Goal: Information Seeking & Learning: Learn about a topic

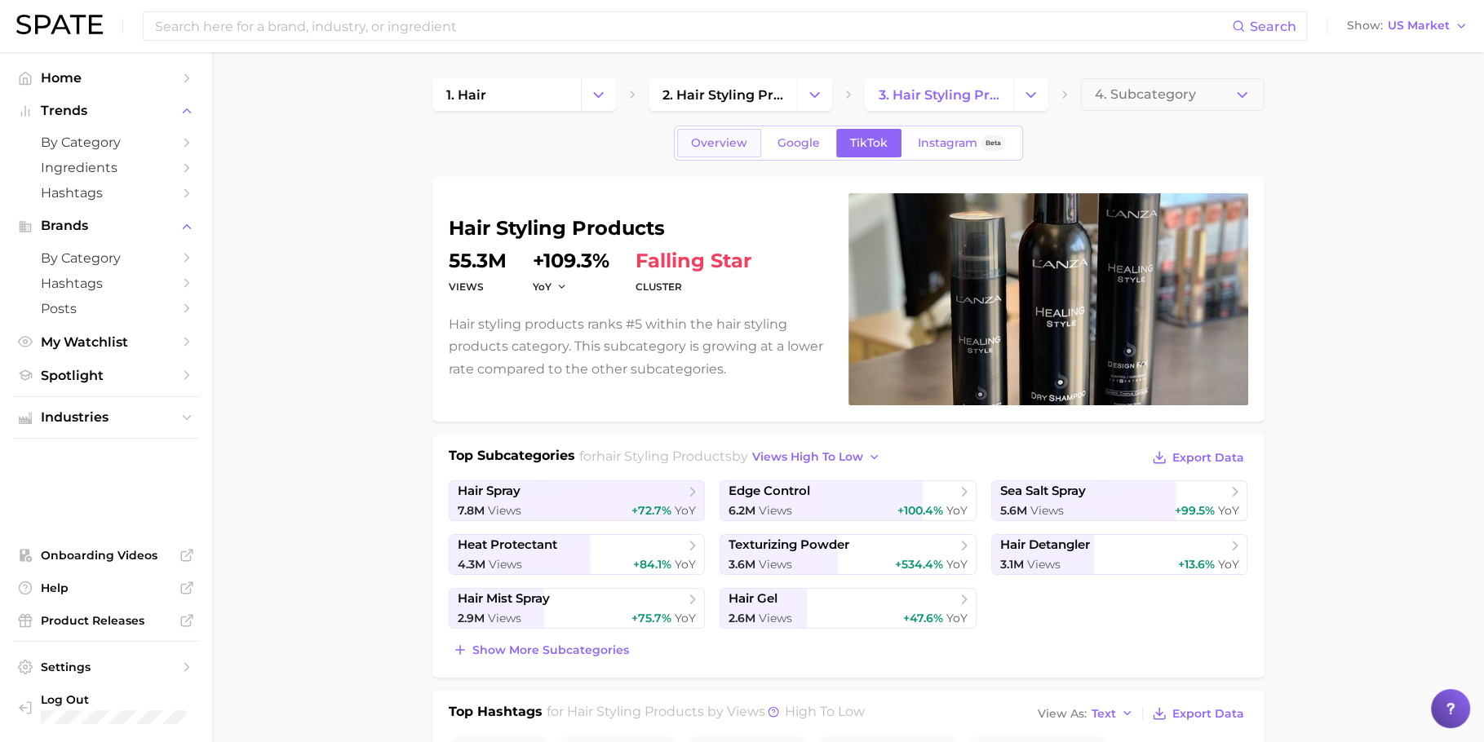
click at [716, 143] on span "Overview" at bounding box center [719, 143] width 56 height 14
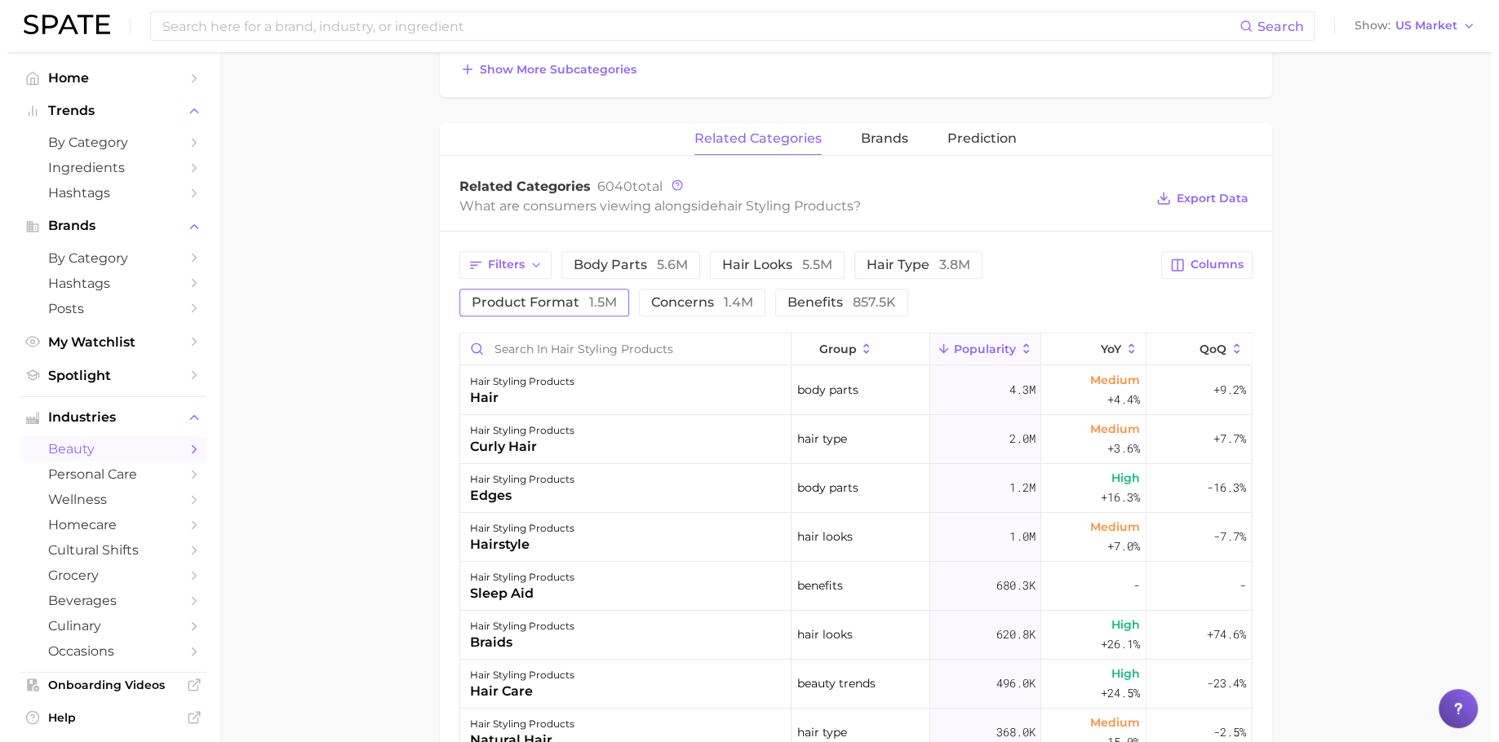
scroll to position [600, 0]
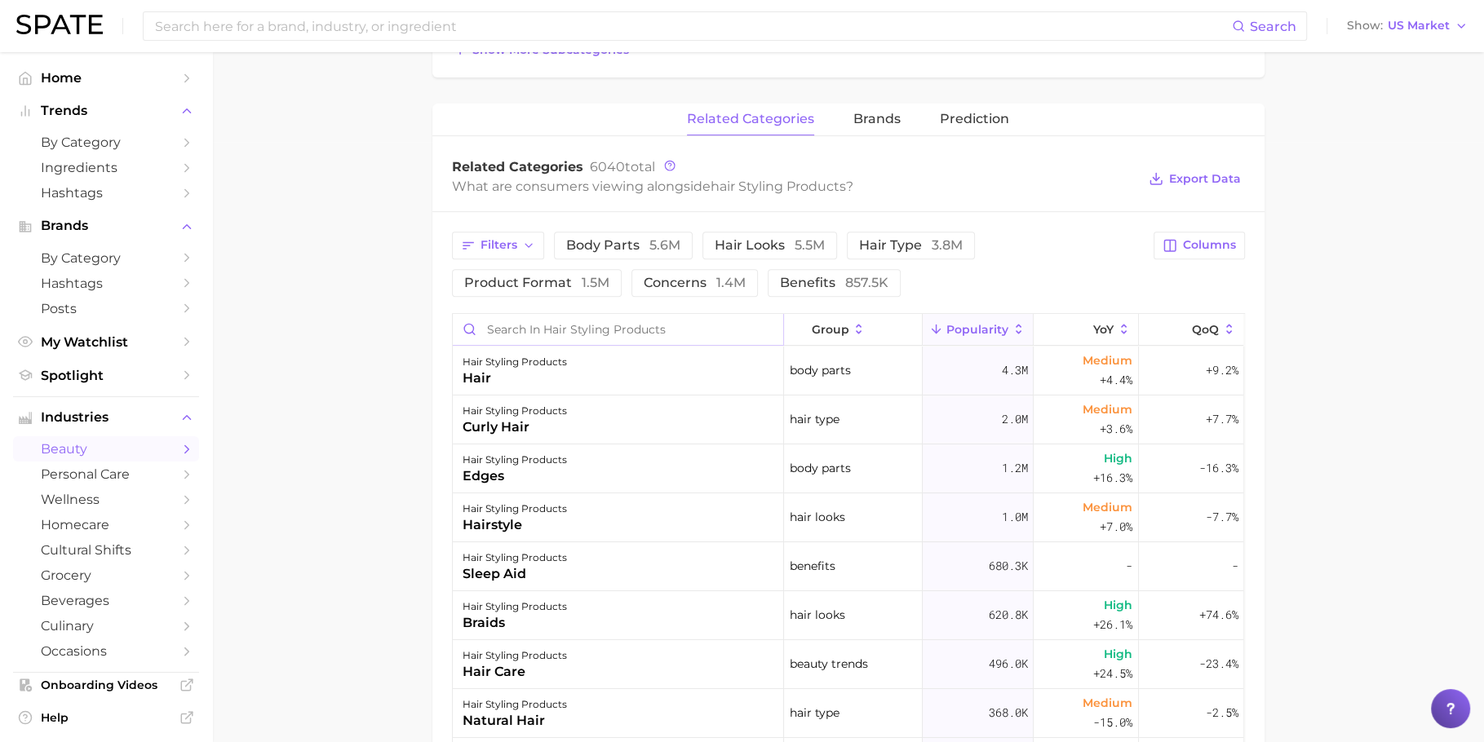
click at [590, 318] on input "Search in hair styling products" at bounding box center [618, 329] width 330 height 31
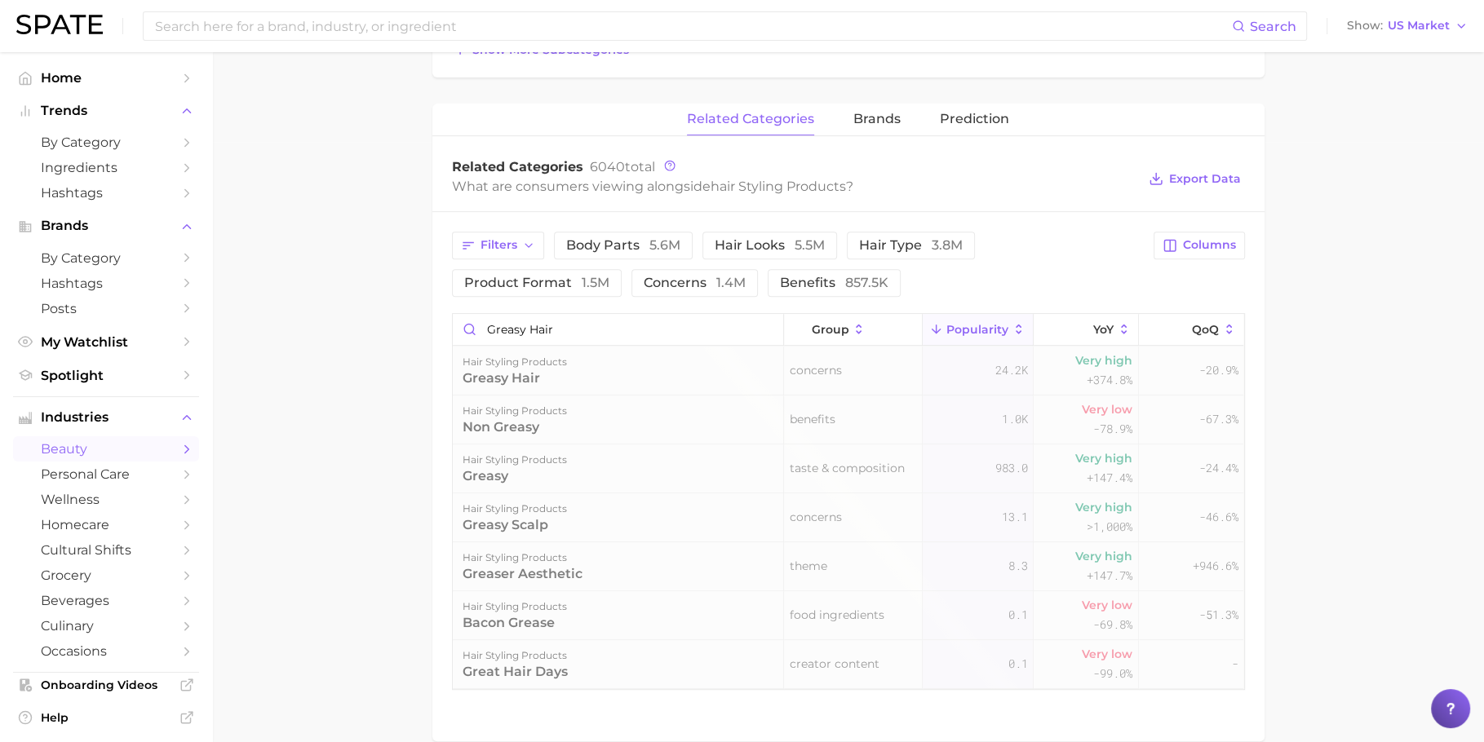
click at [612, 372] on div "hair styling products greasy hair" at bounding box center [618, 371] width 331 height 49
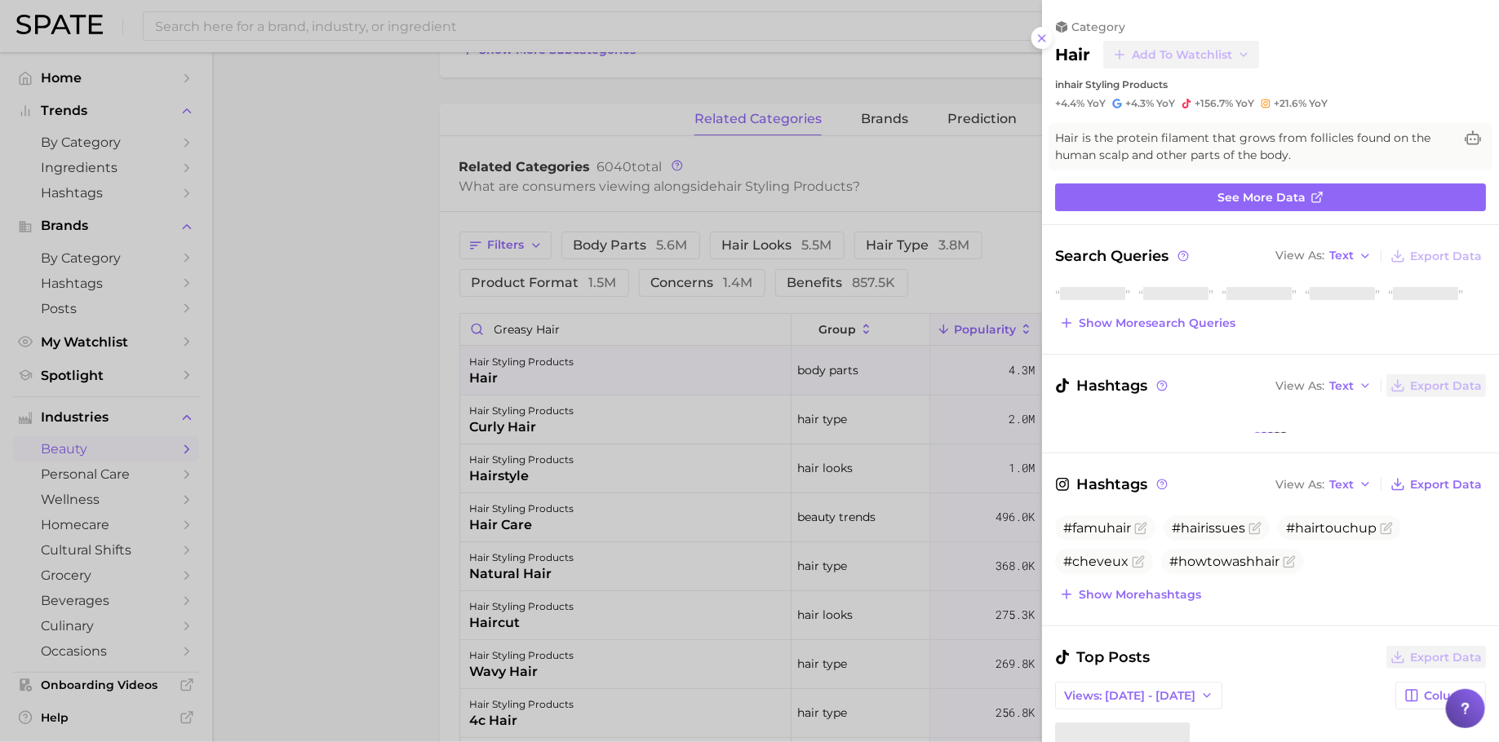
click at [627, 425] on div at bounding box center [749, 371] width 1499 height 742
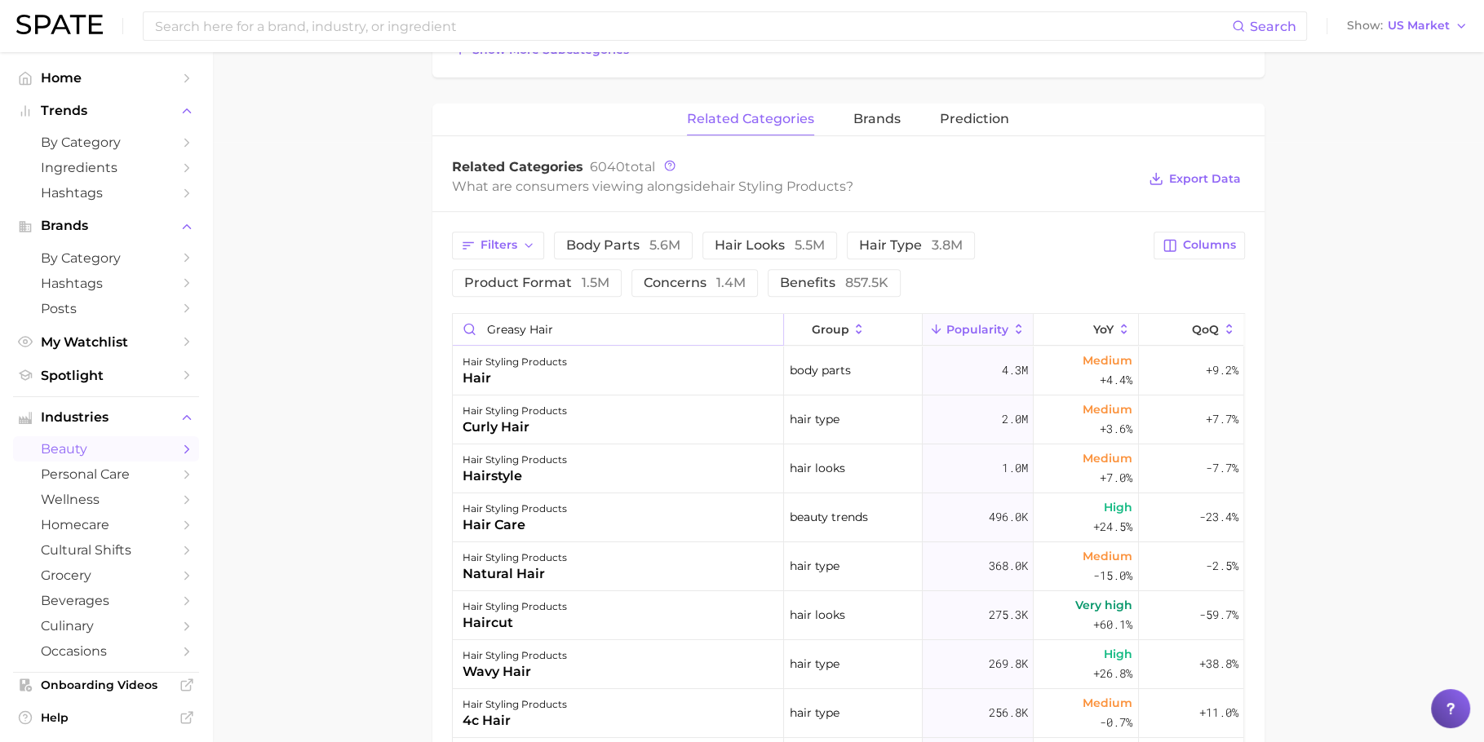
click at [624, 316] on input "greasy hair" at bounding box center [618, 329] width 330 height 31
click at [611, 347] on div "hair styling products hair" at bounding box center [618, 371] width 331 height 49
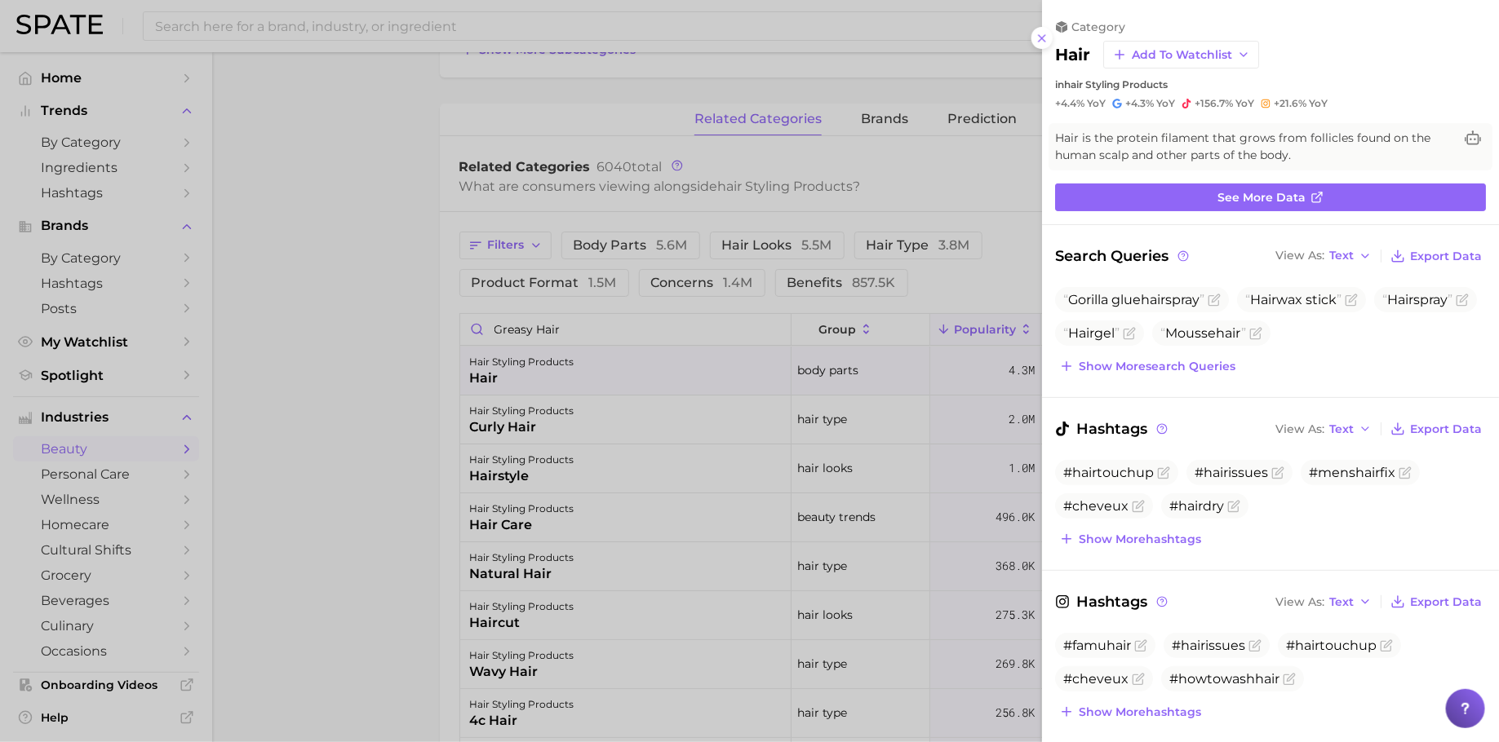
scroll to position [0, 0]
click at [693, 317] on div at bounding box center [749, 371] width 1499 height 742
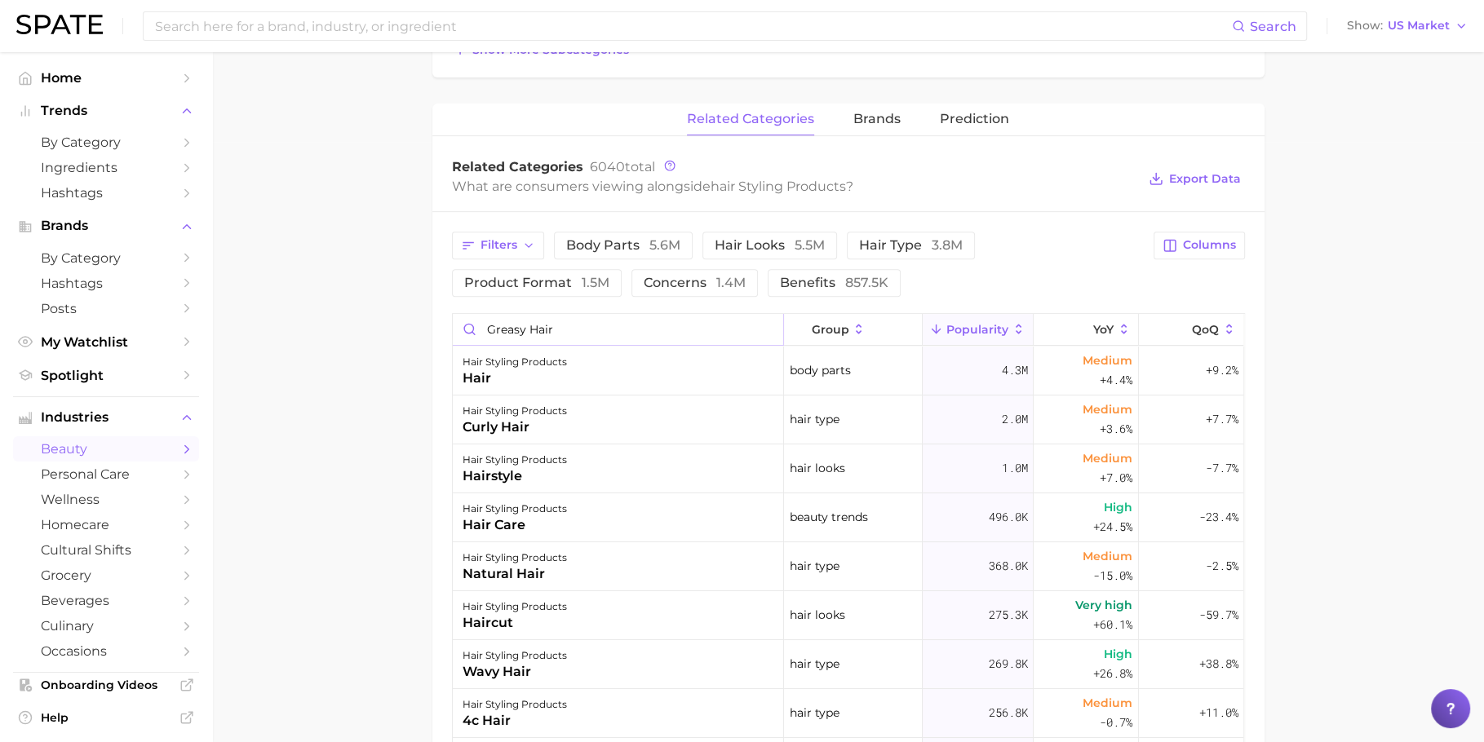
click at [693, 317] on input "greasy hair" at bounding box center [618, 329] width 330 height 31
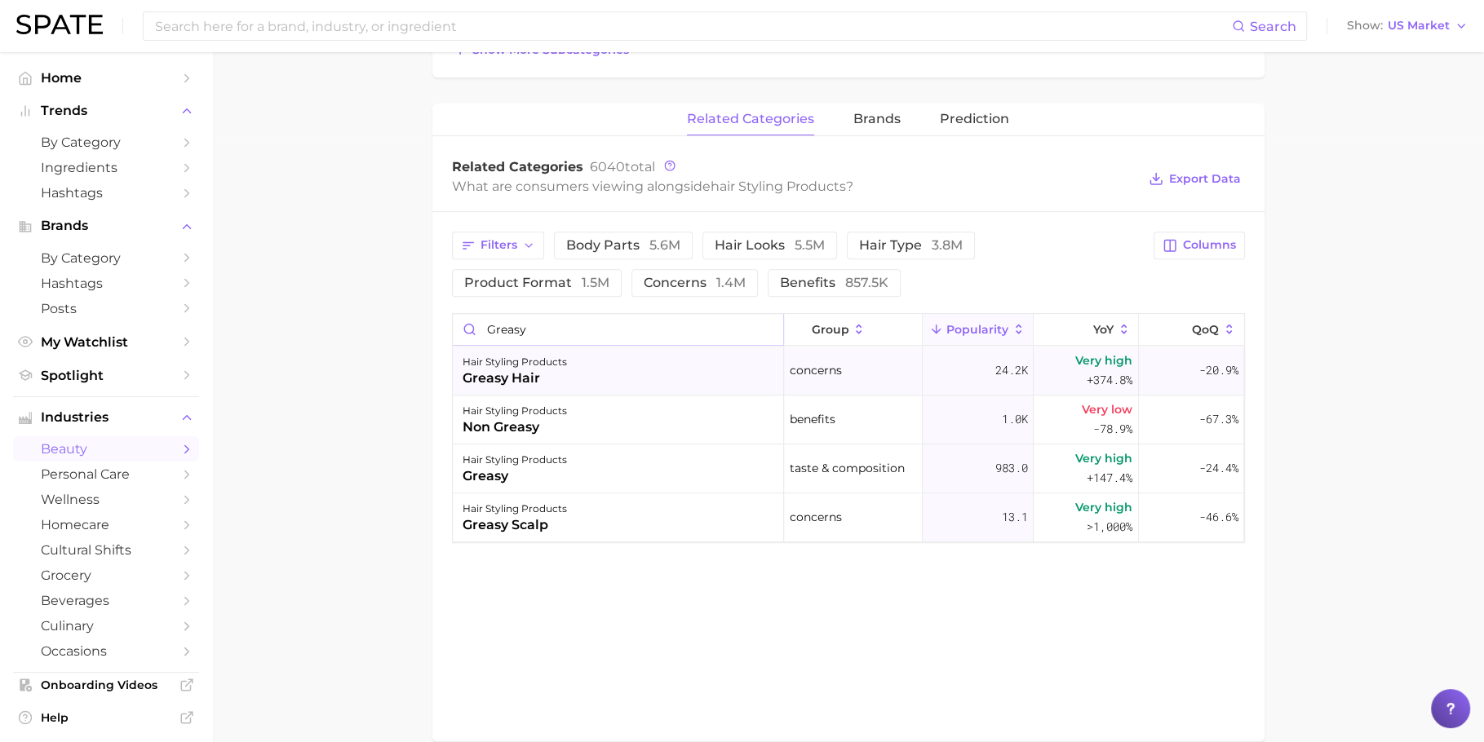
type input "greasy"
click at [603, 374] on div "hair styling products greasy hair" at bounding box center [618, 371] width 331 height 49
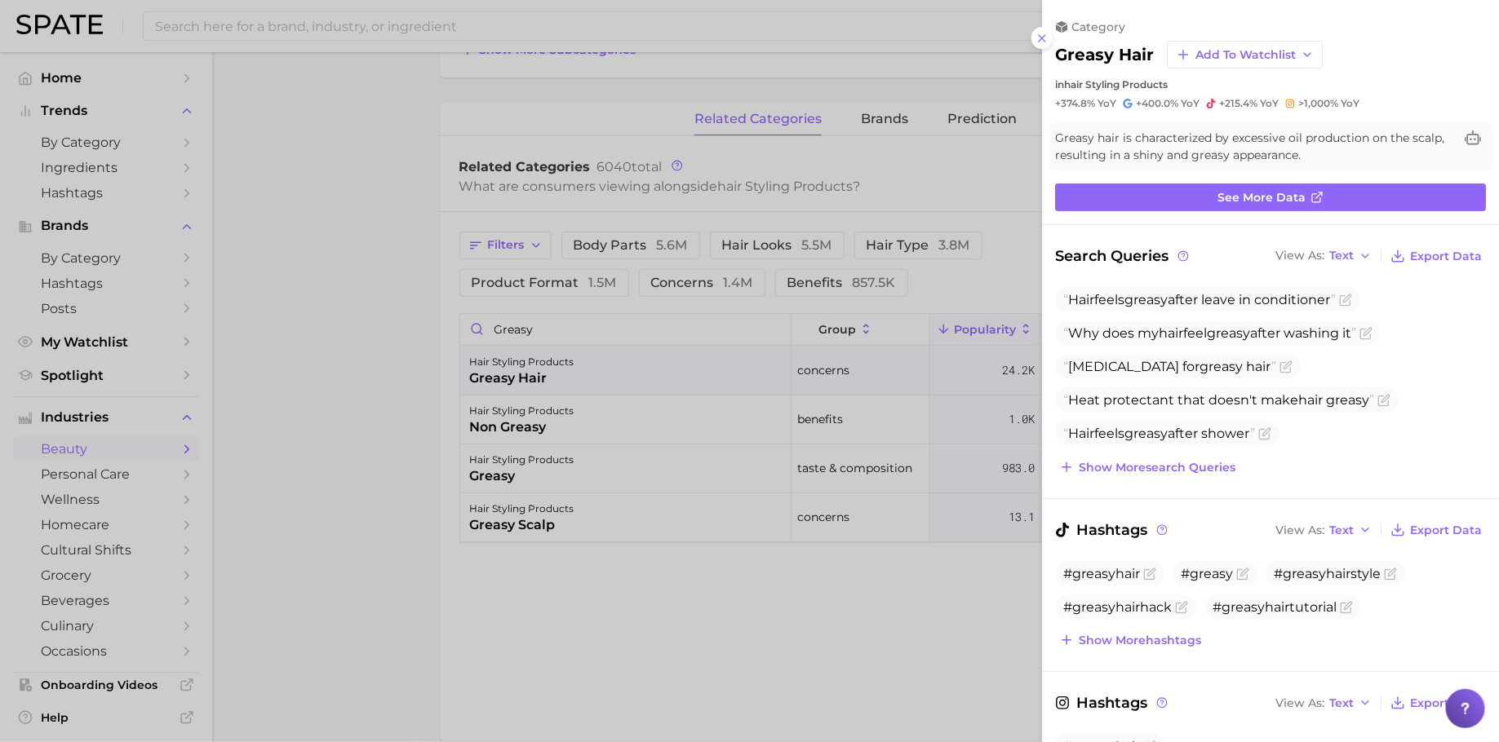
click at [579, 450] on div at bounding box center [749, 371] width 1499 height 742
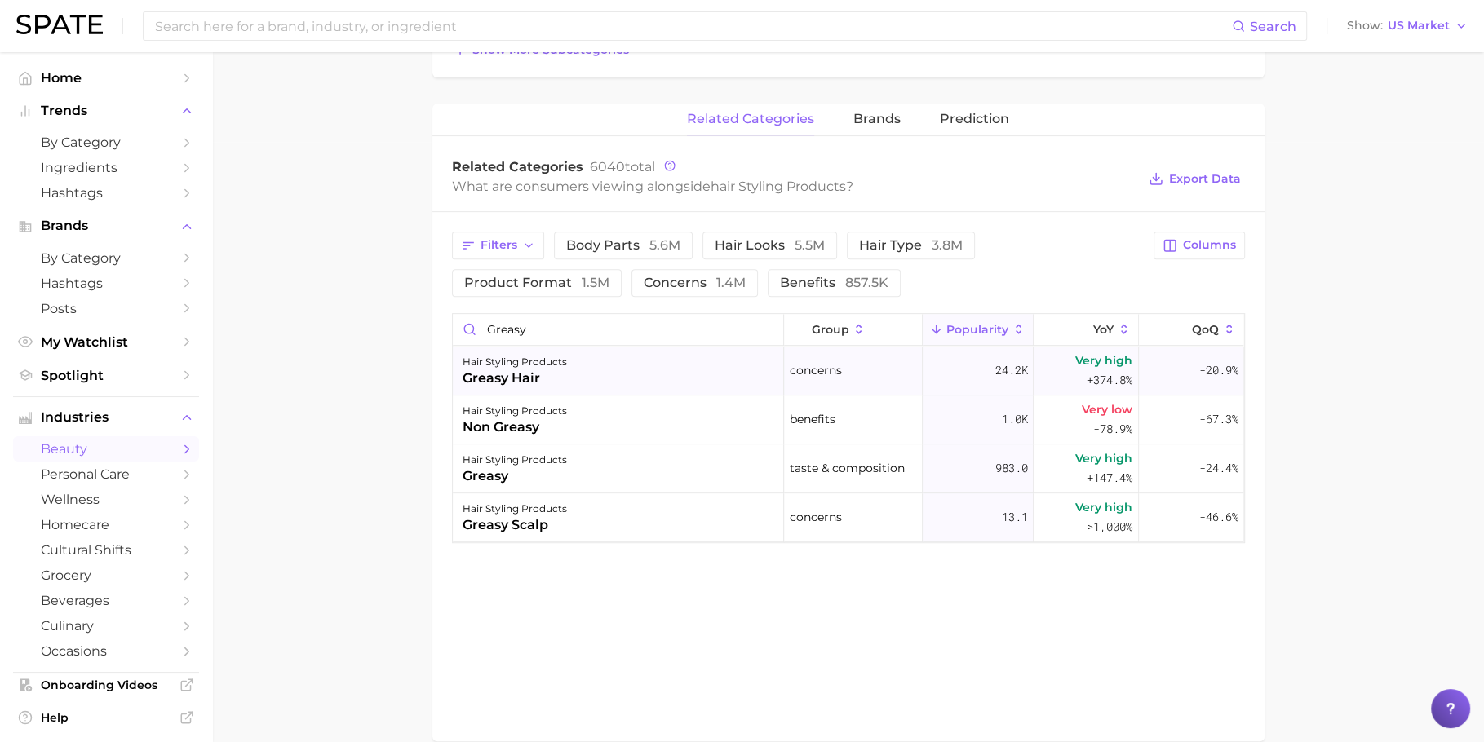
click at [664, 370] on div "hair styling products greasy hair" at bounding box center [618, 371] width 331 height 49
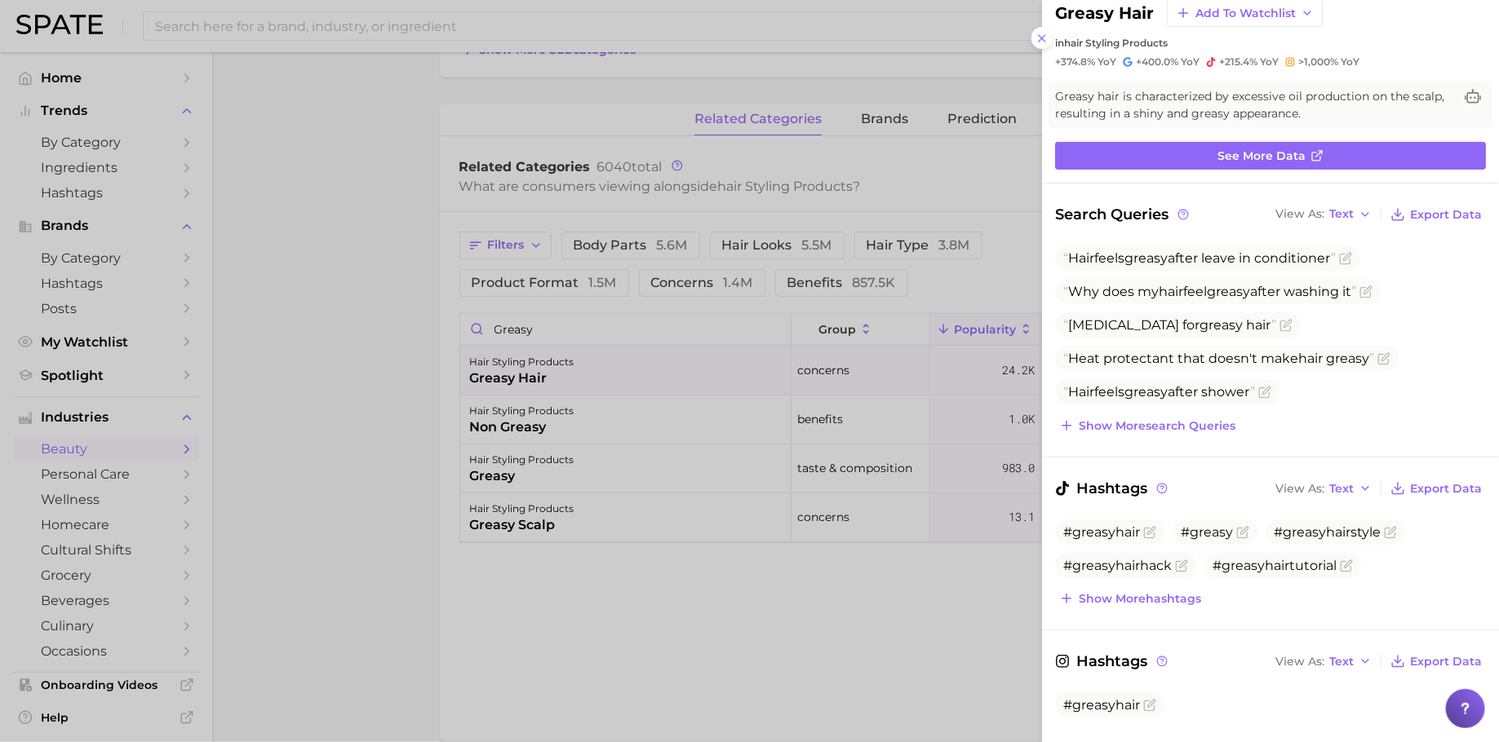
scroll to position [50, 0]
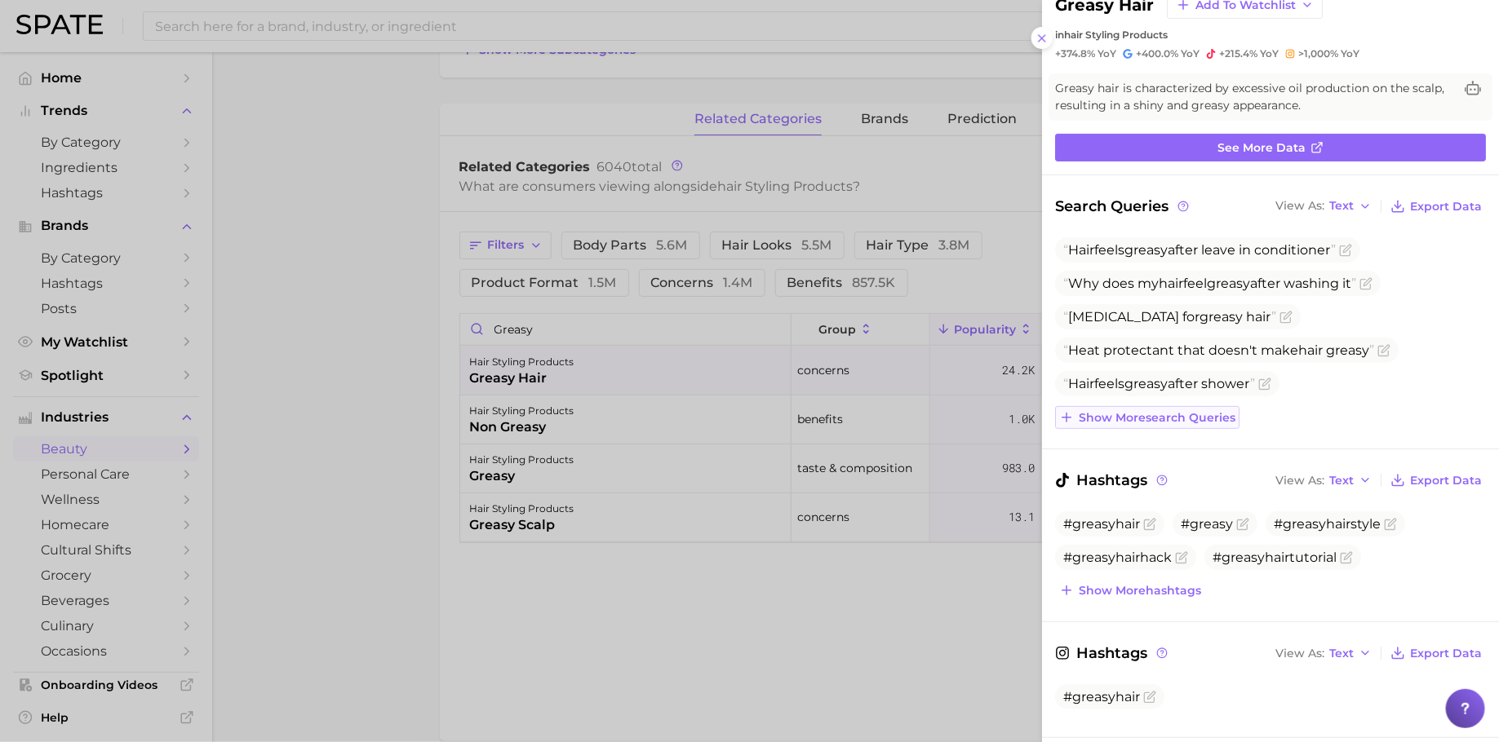
click at [1147, 414] on span "Show more search queries" at bounding box center [1156, 418] width 157 height 14
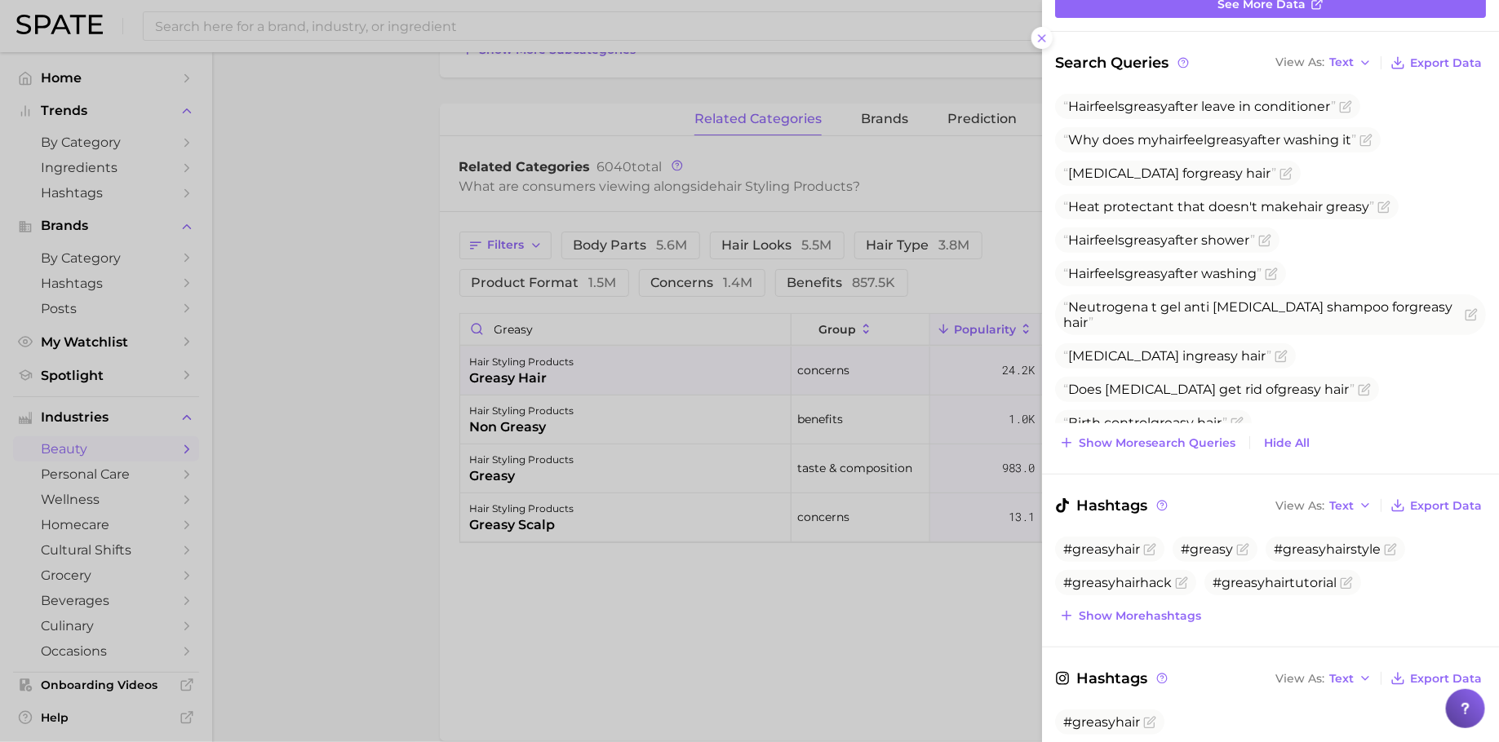
scroll to position [209, 0]
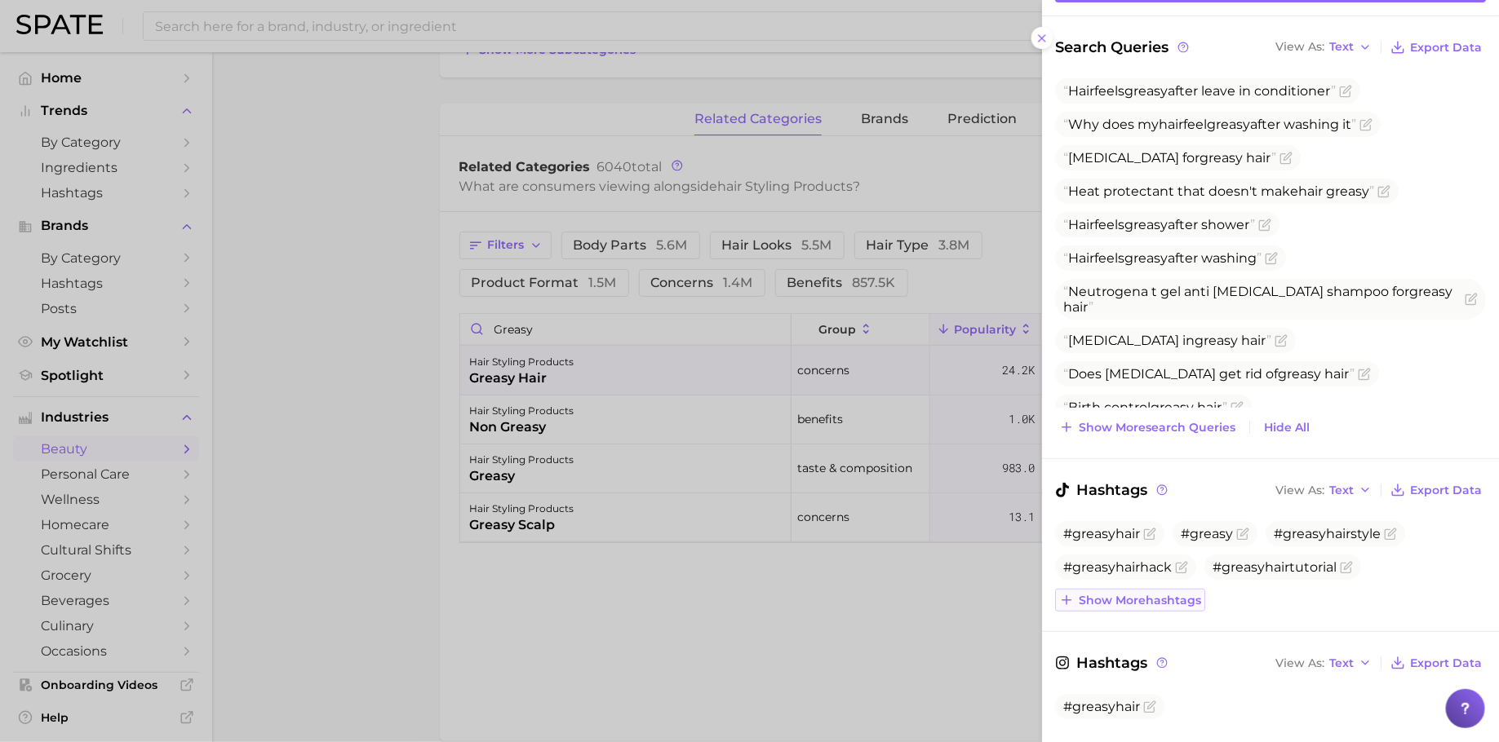
click at [1120, 604] on button "Show more hashtags" at bounding box center [1130, 600] width 150 height 23
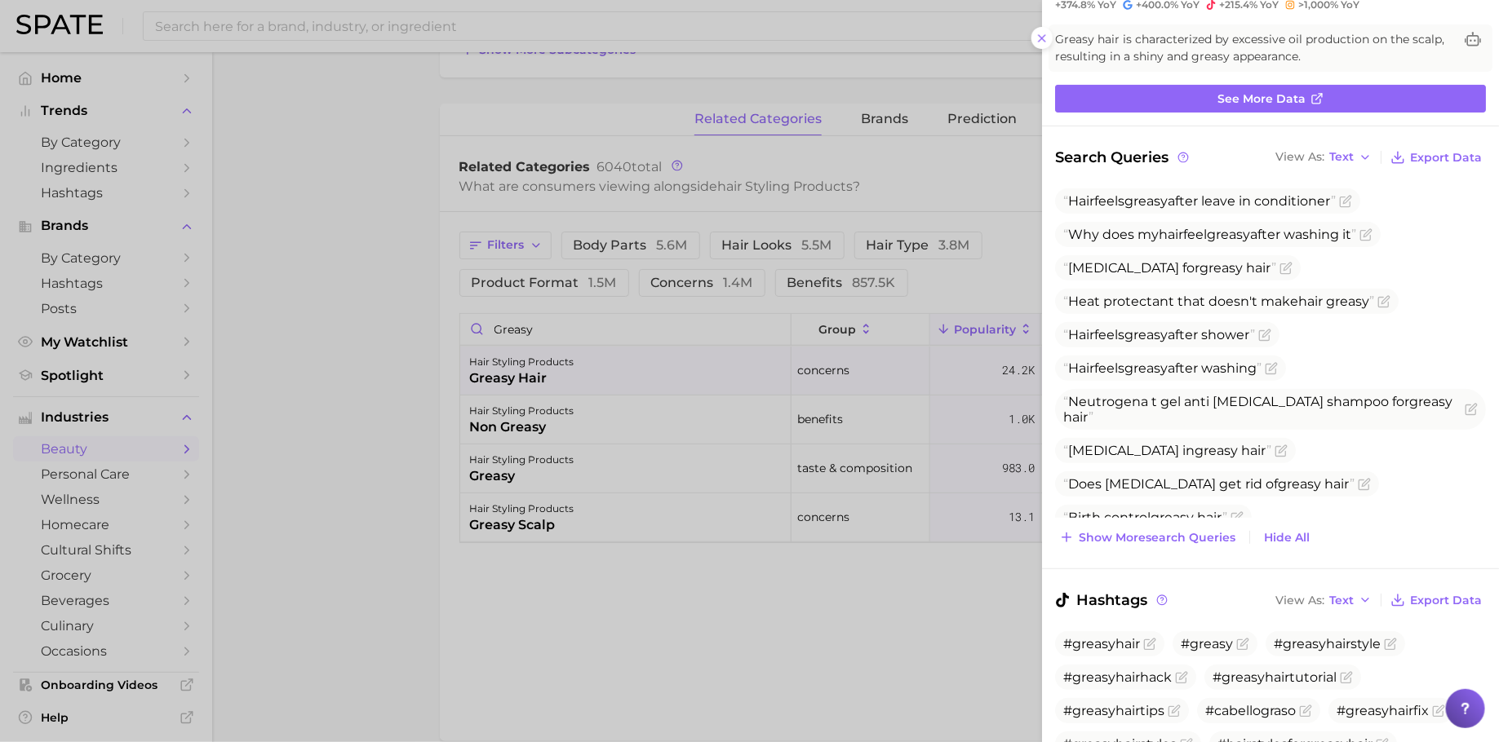
scroll to position [0, 0]
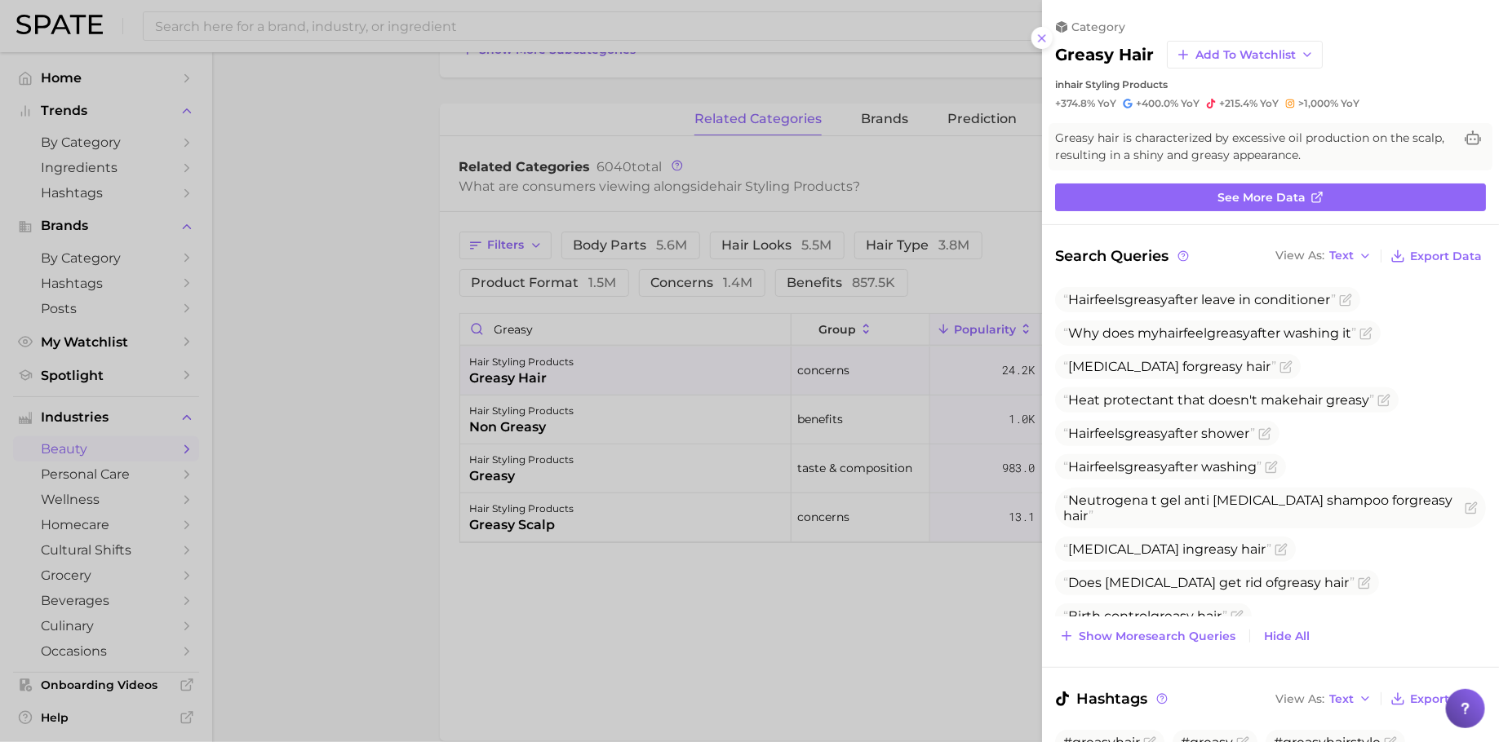
click at [638, 335] on div at bounding box center [749, 371] width 1499 height 742
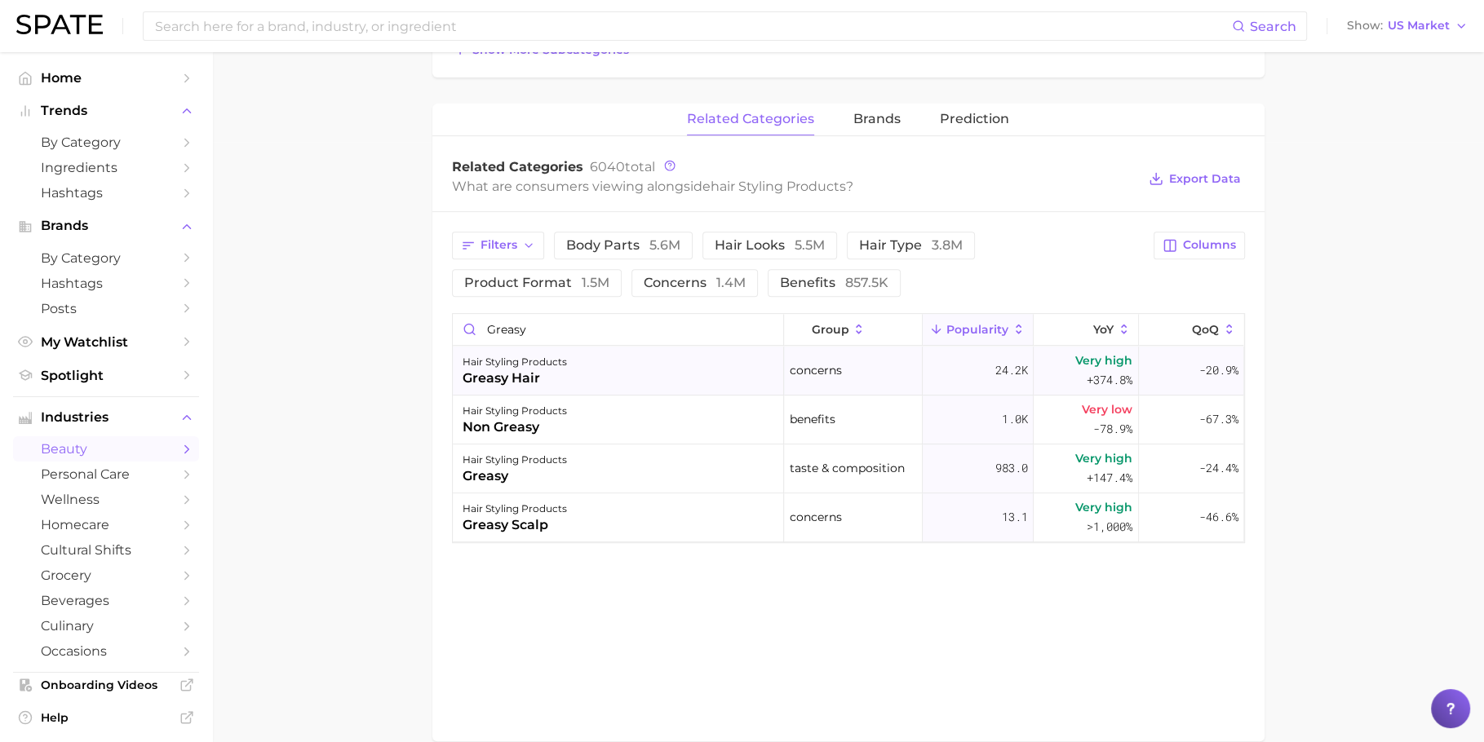
click at [695, 372] on div "hair styling products greasy hair" at bounding box center [618, 371] width 331 height 49
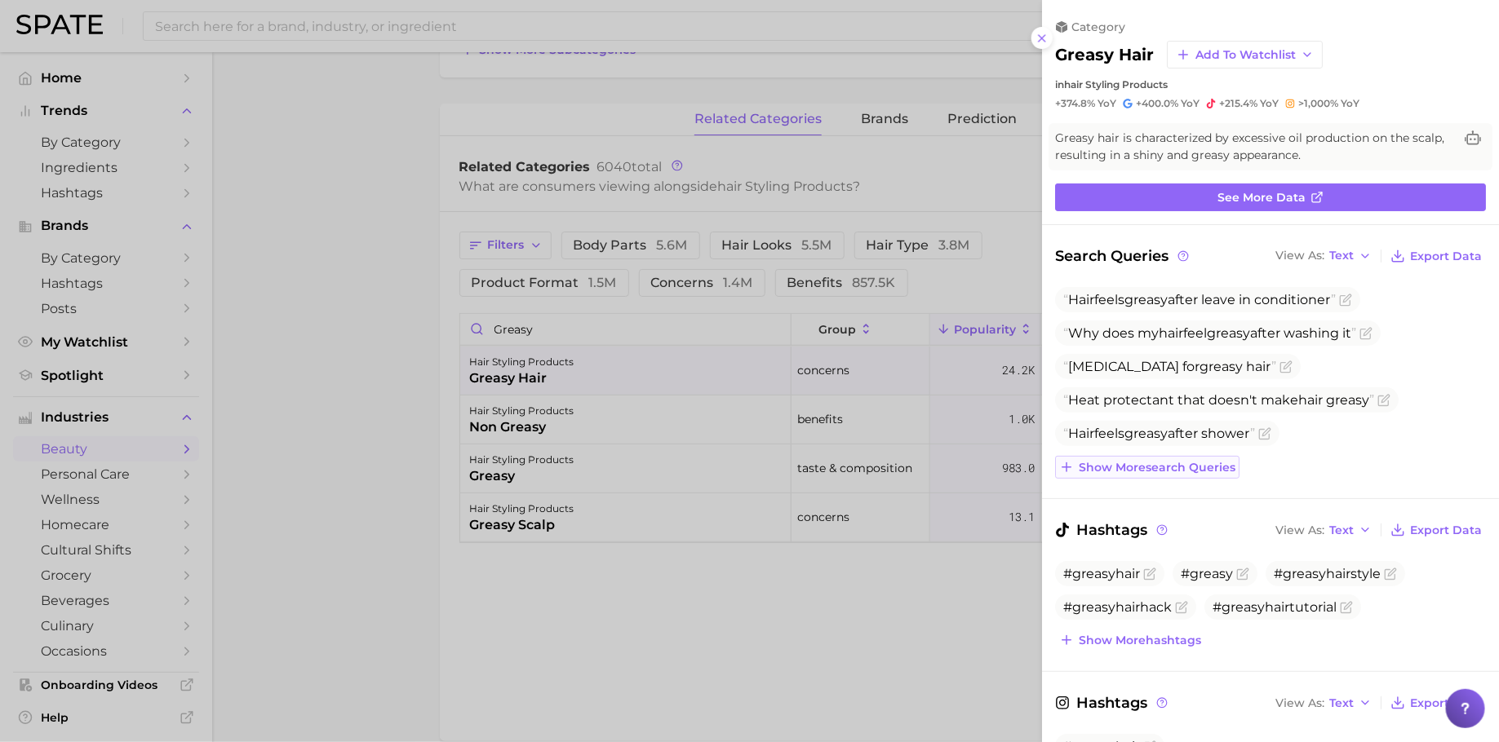
click at [1113, 473] on button "Show more search queries" at bounding box center [1147, 467] width 184 height 23
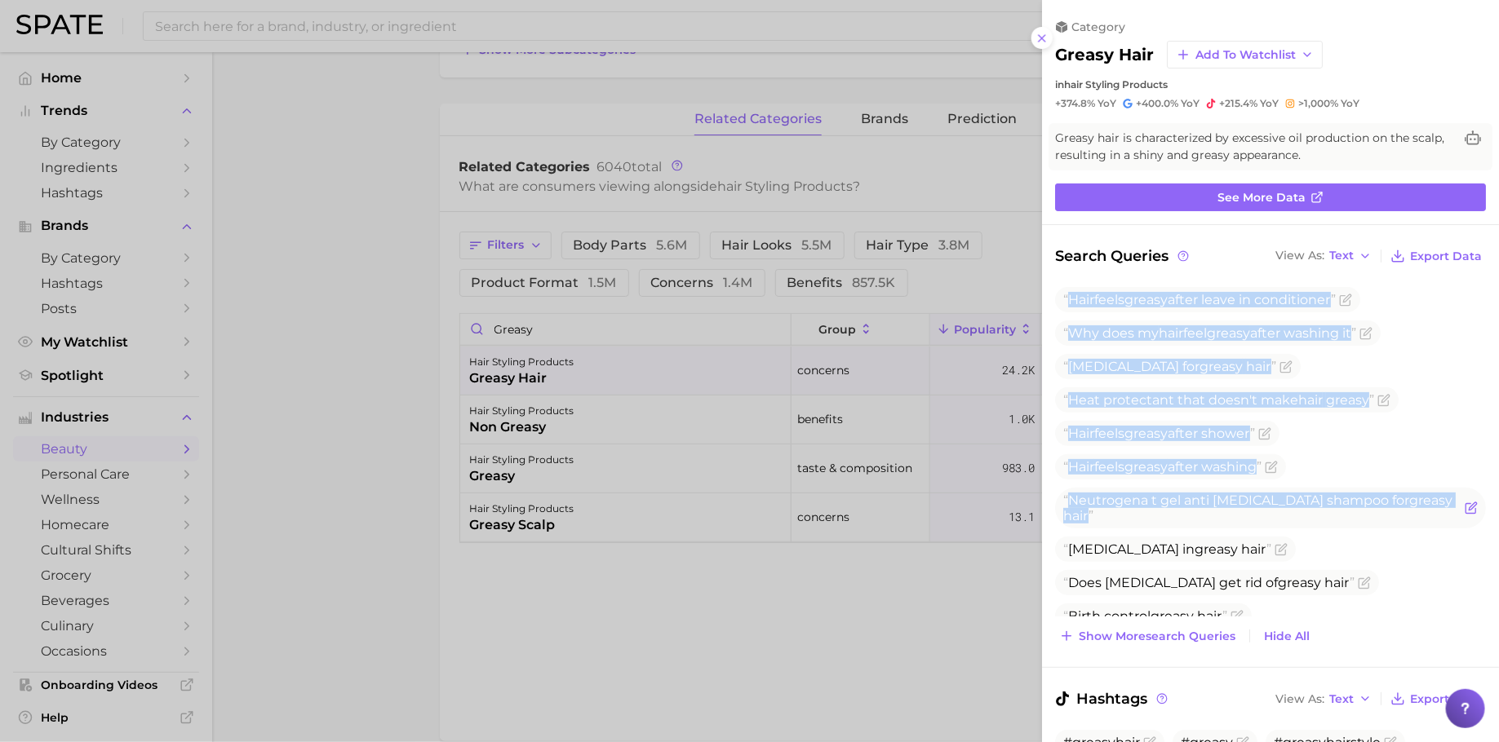
drag, startPoint x: 1069, startPoint y: 299, endPoint x: 1449, endPoint y: 496, distance: 428.0
click at [1449, 496] on ul "Hair feels greasy after leave in conditioner Why does my hair feel greasy after…" at bounding box center [1270, 458] width 431 height 342
copy ul "Hair feels greasy after leave in conditioner Why does my hair feel greasy after…"
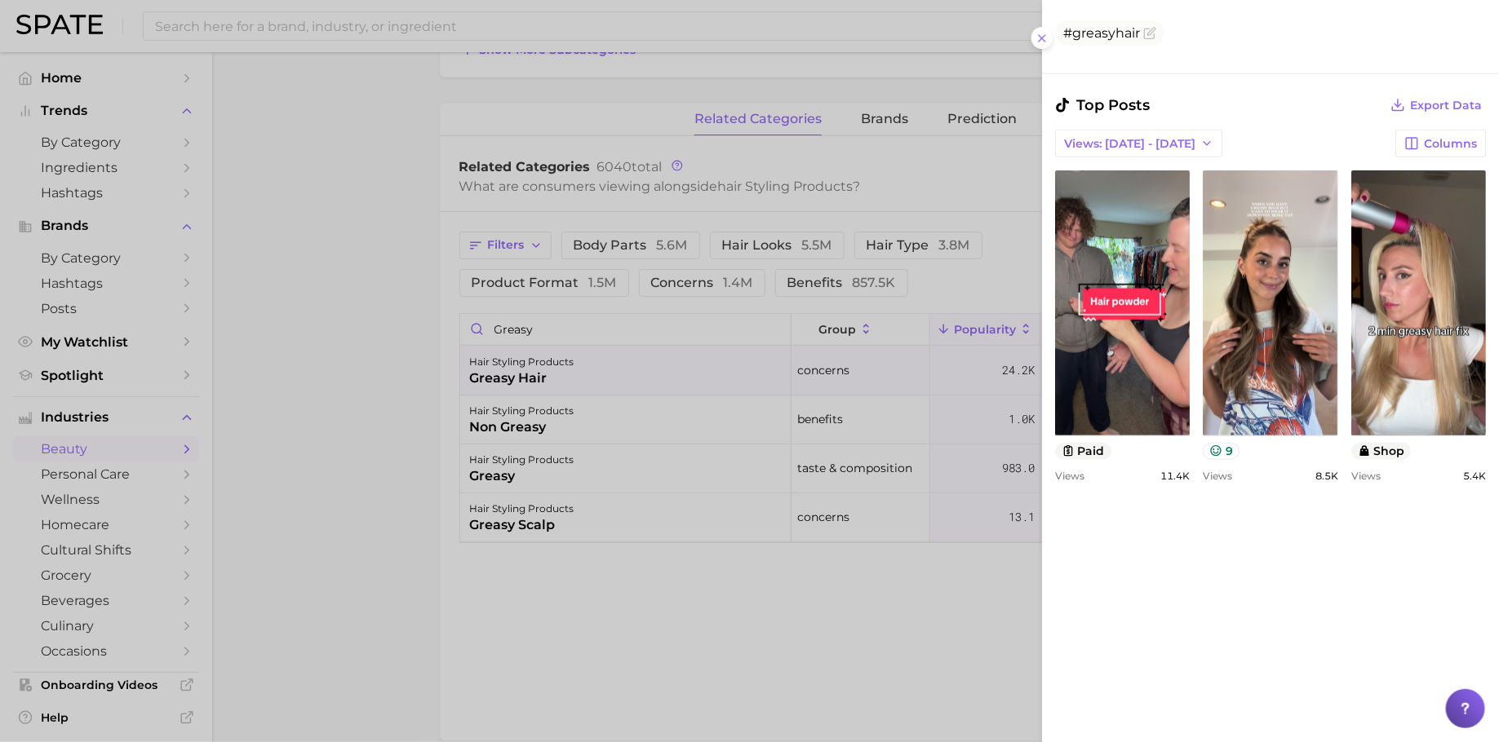
scroll to position [1209, 0]
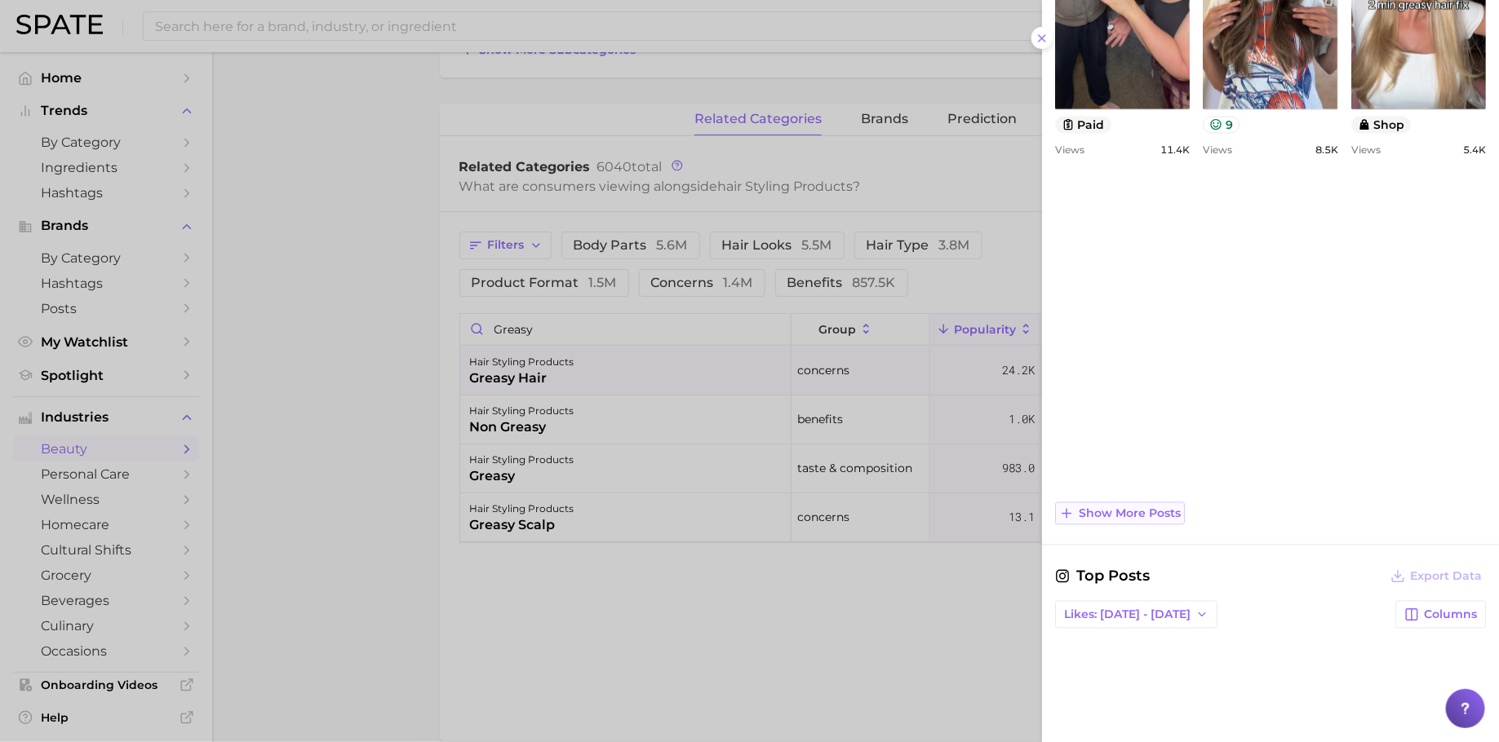
click at [1129, 509] on span "Show more posts" at bounding box center [1129, 514] width 102 height 14
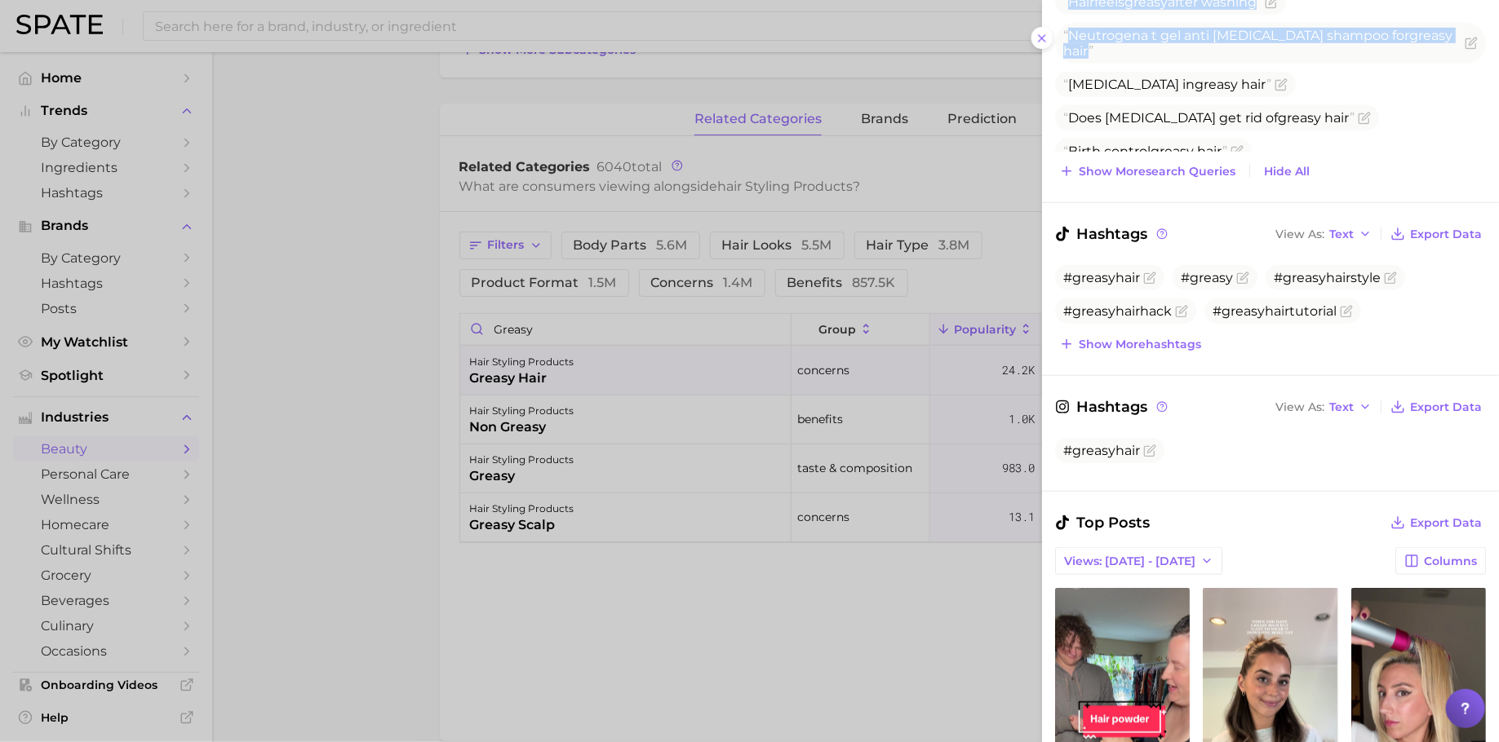
scroll to position [462, 0]
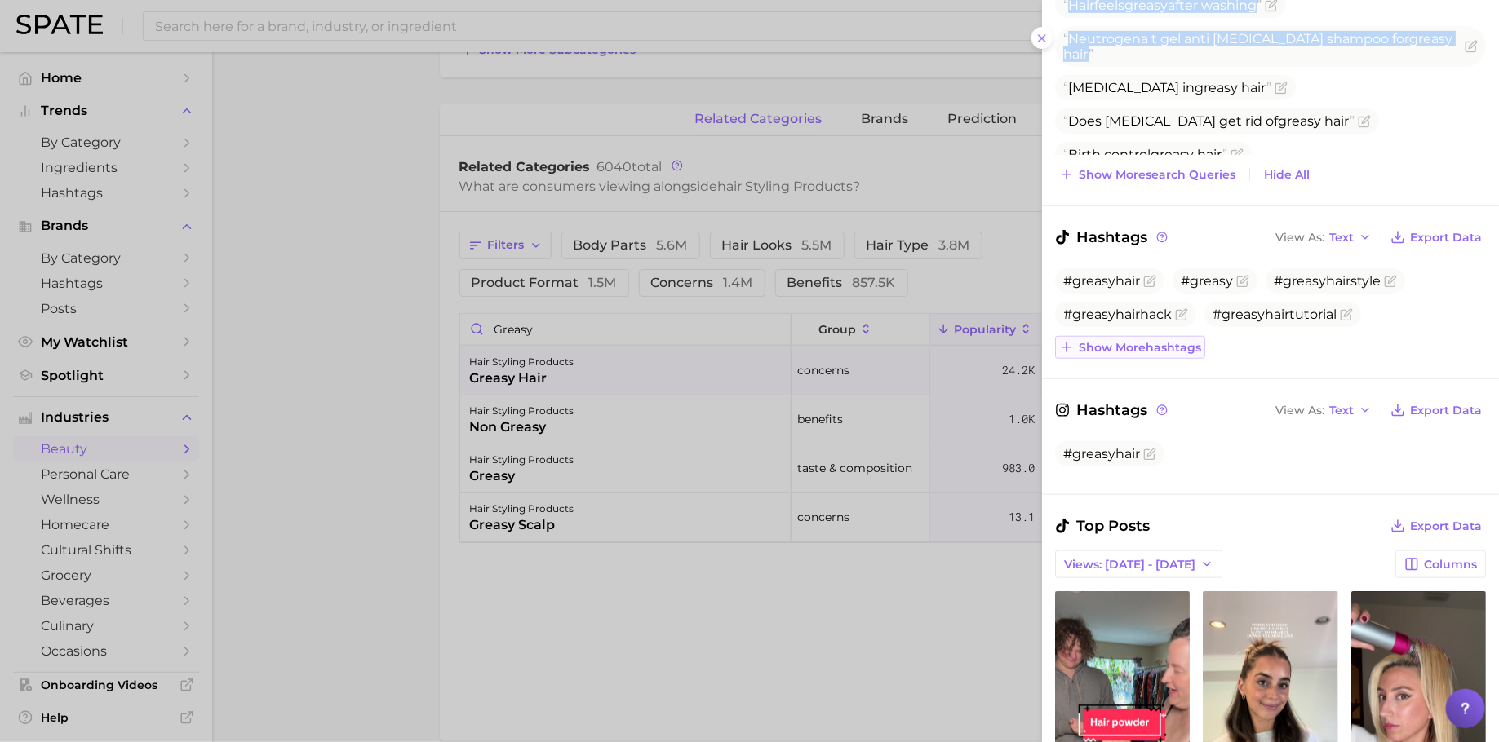
click at [1148, 351] on button "Show more hashtags" at bounding box center [1130, 347] width 150 height 23
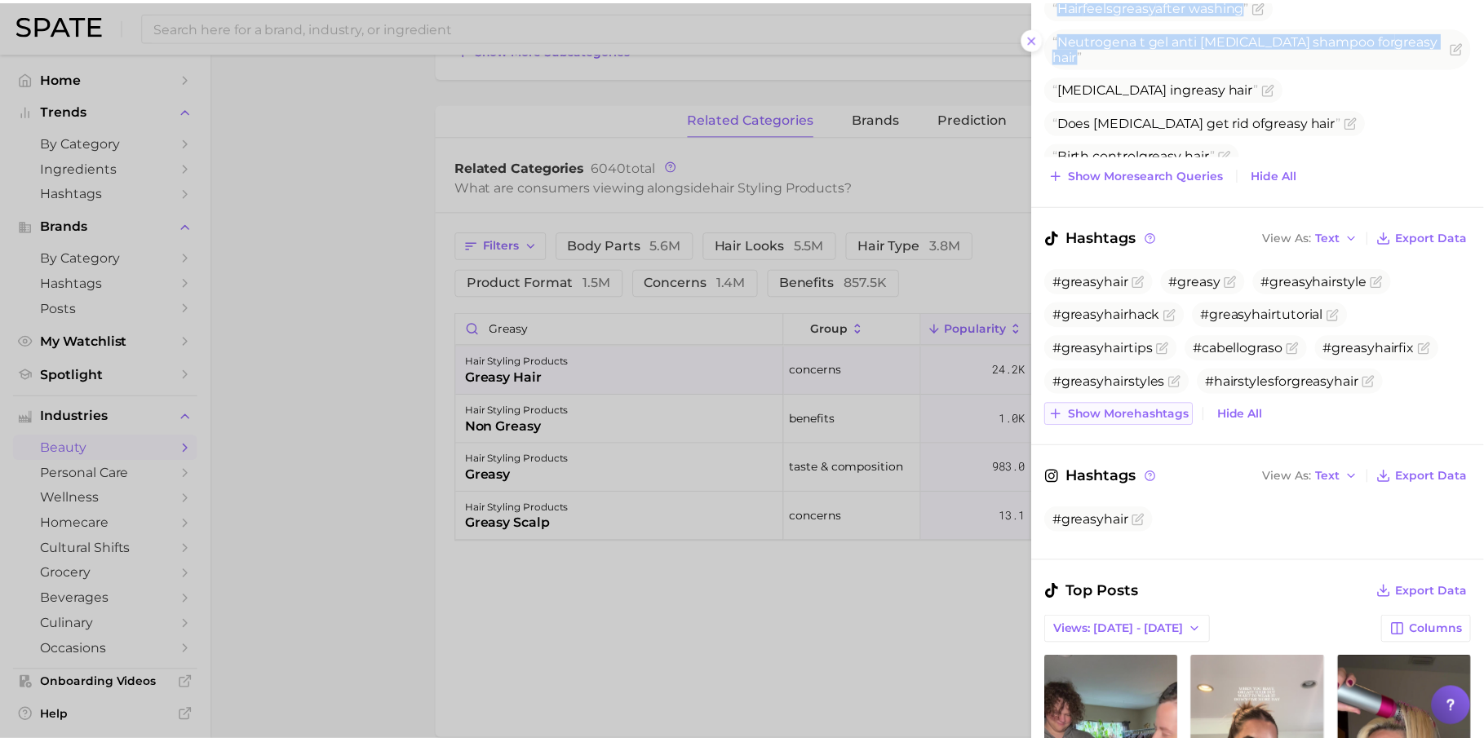
scroll to position [483, 0]
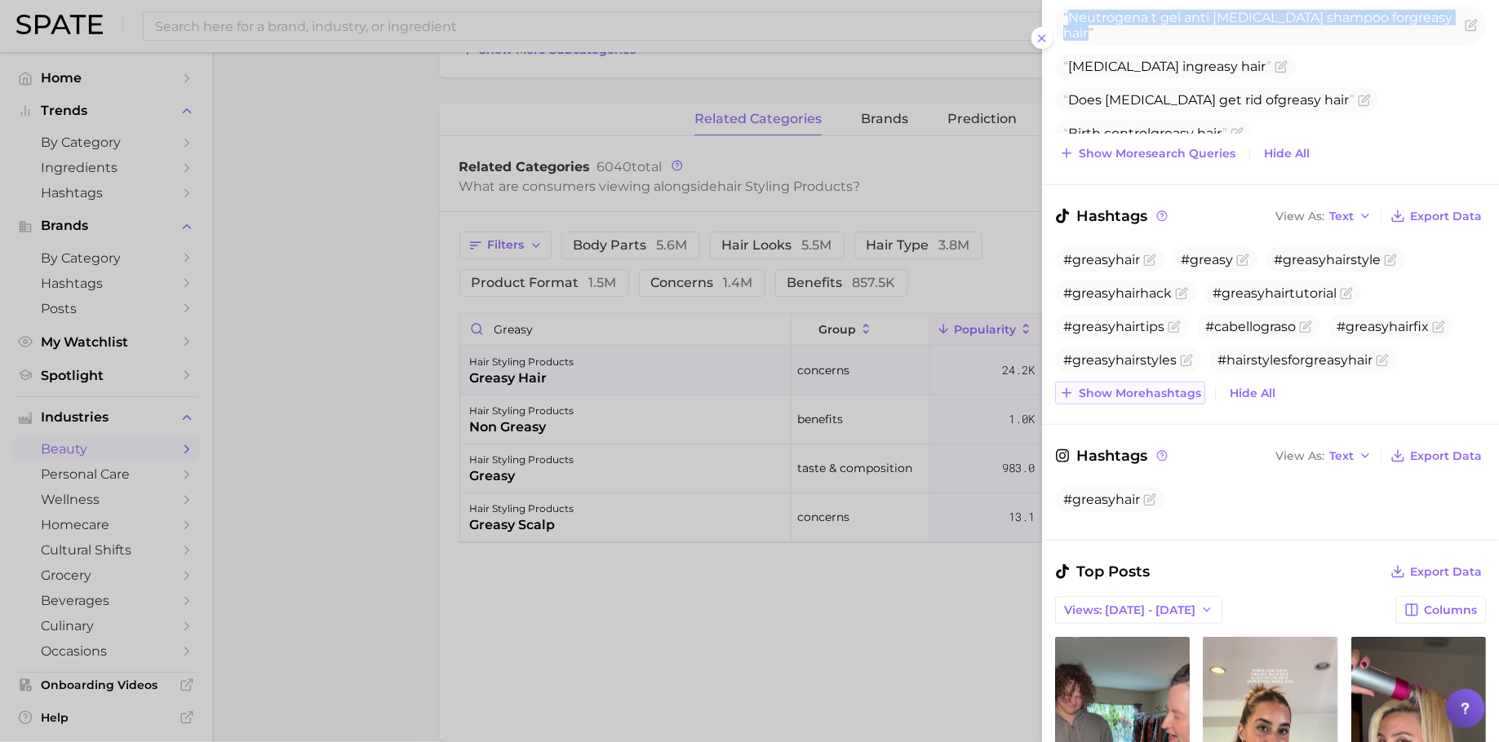
click at [1127, 390] on span "Show more hashtags" at bounding box center [1139, 394] width 122 height 14
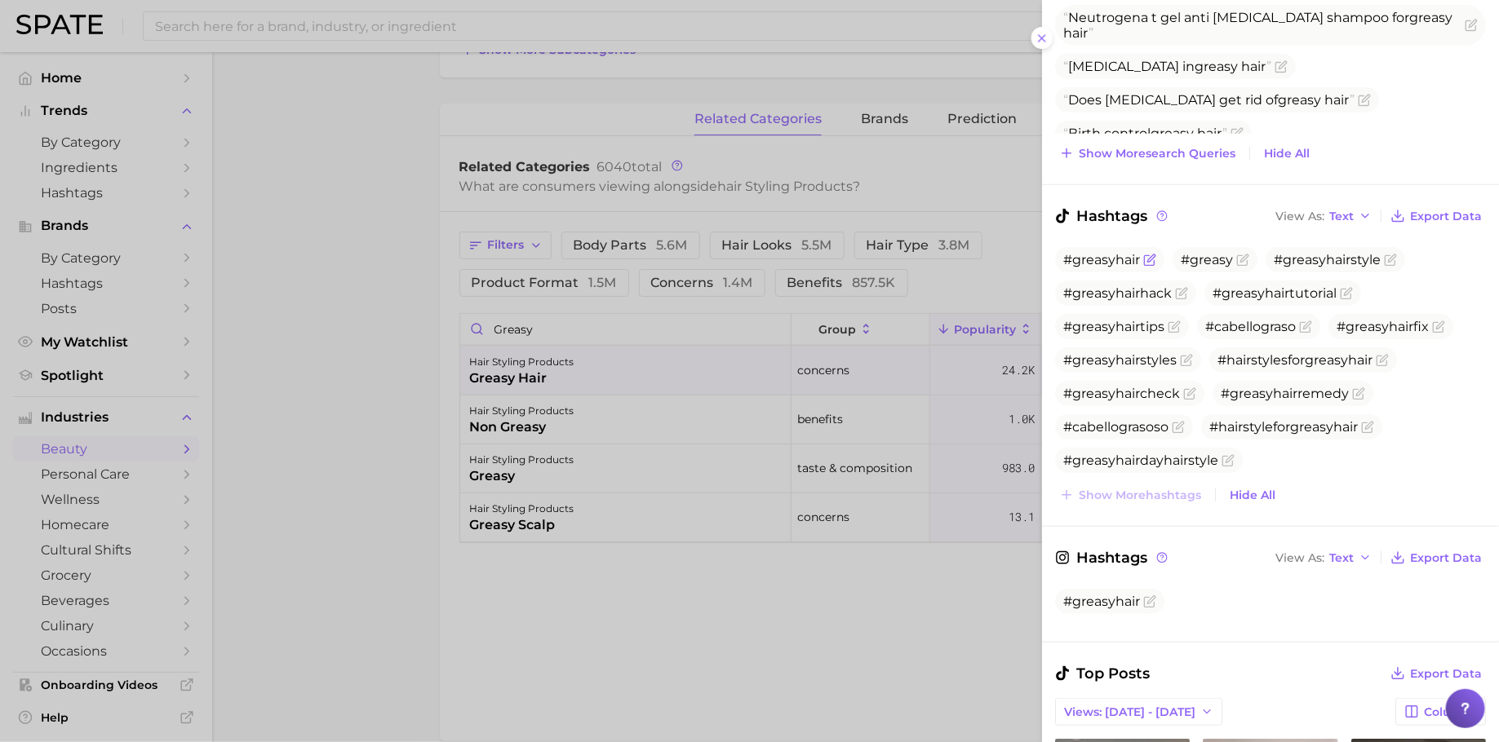
click at [1071, 257] on span "#greasyhair" at bounding box center [1101, 259] width 77 height 15
click at [1065, 240] on div "Hashtags View As Text Export Data #greasyhair #greasy #greasyhairstyle #greasyh…" at bounding box center [1270, 356] width 431 height 302
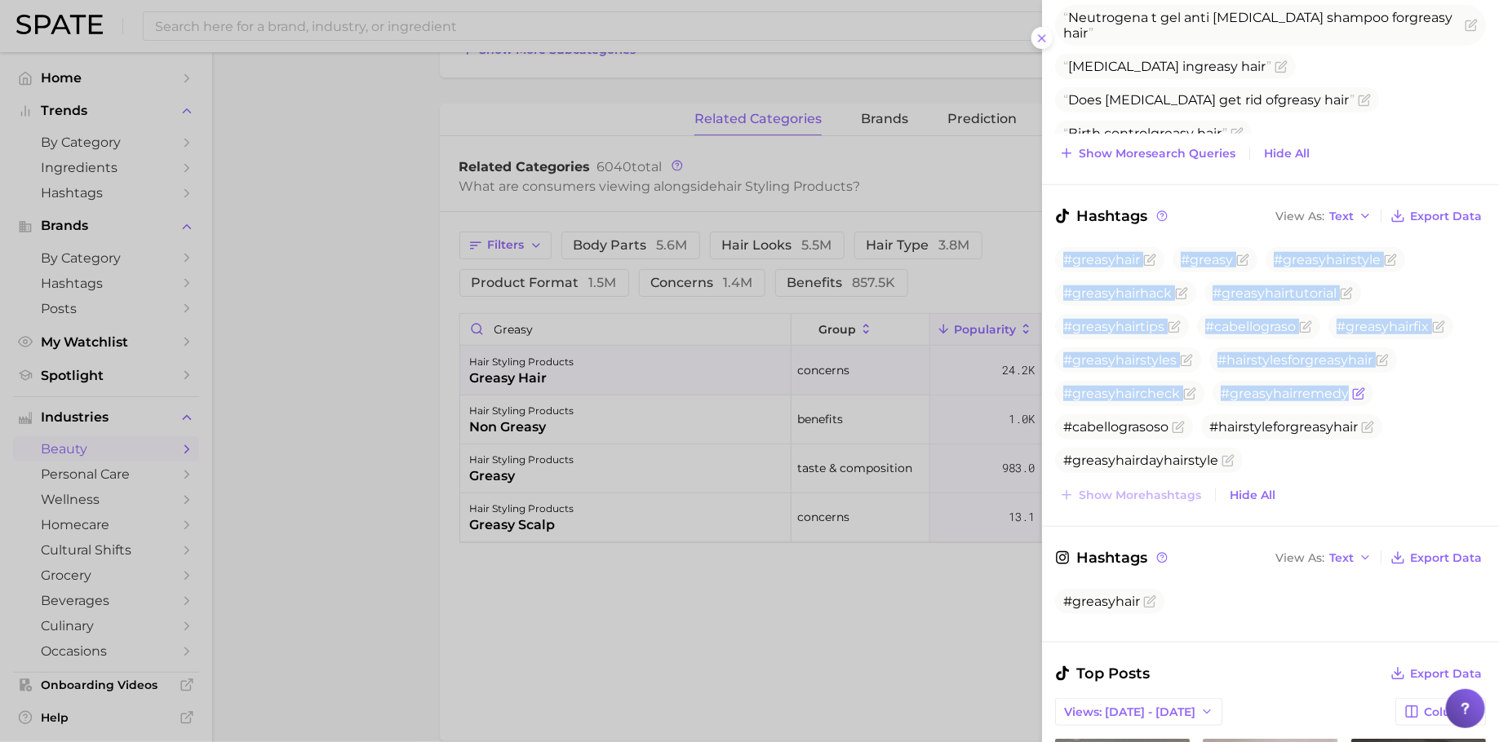
drag, startPoint x: 1065, startPoint y: 250, endPoint x: 1358, endPoint y: 397, distance: 328.3
click at [1358, 397] on ul "#greasyhair #greasy #greasyhairstyle #greasyhairhack #greasyhairtutorial #greas…" at bounding box center [1270, 360] width 431 height 226
copy ul "#greasyhair #greasy #greasyhairstyle #greasyhairhack #greasyhairtutorial #greas…"
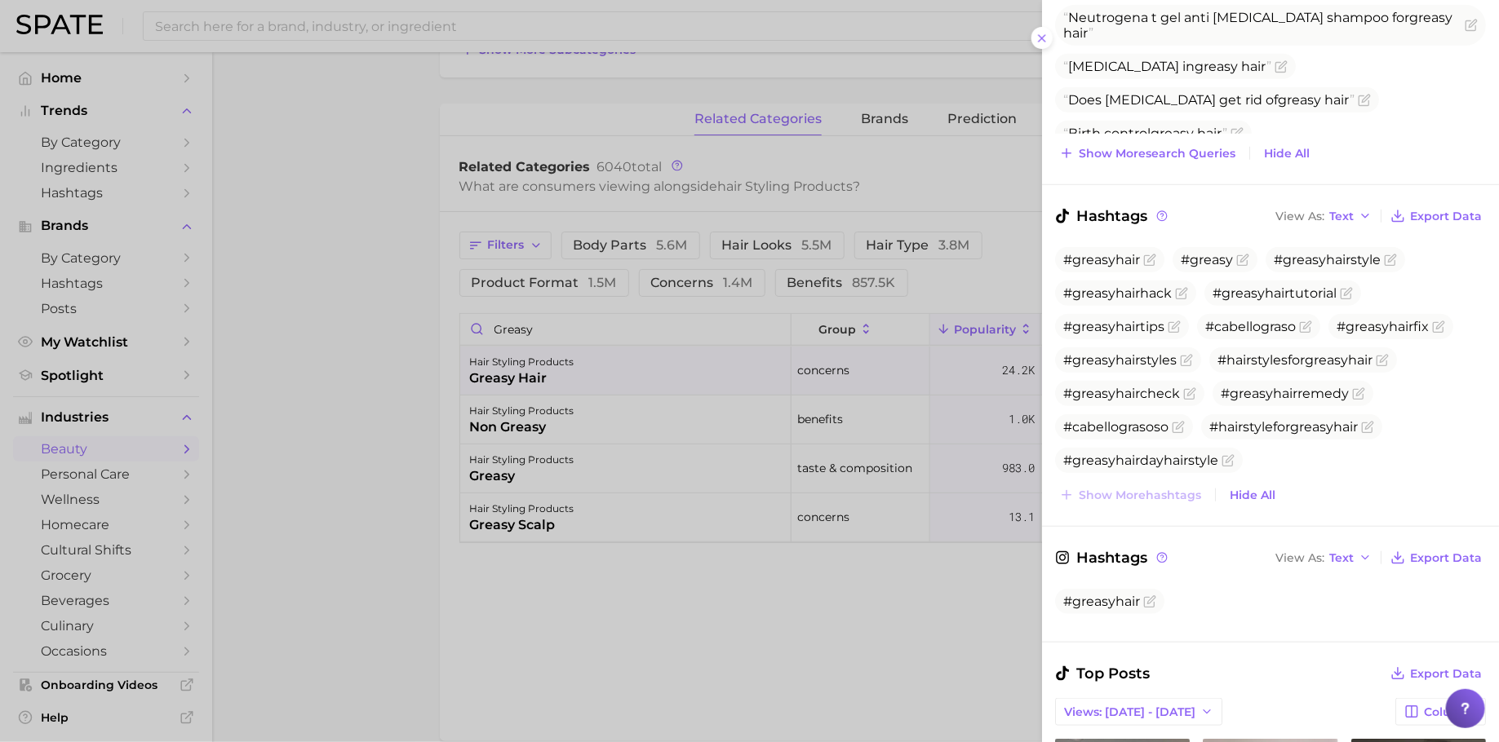
click at [674, 430] on div at bounding box center [749, 371] width 1499 height 742
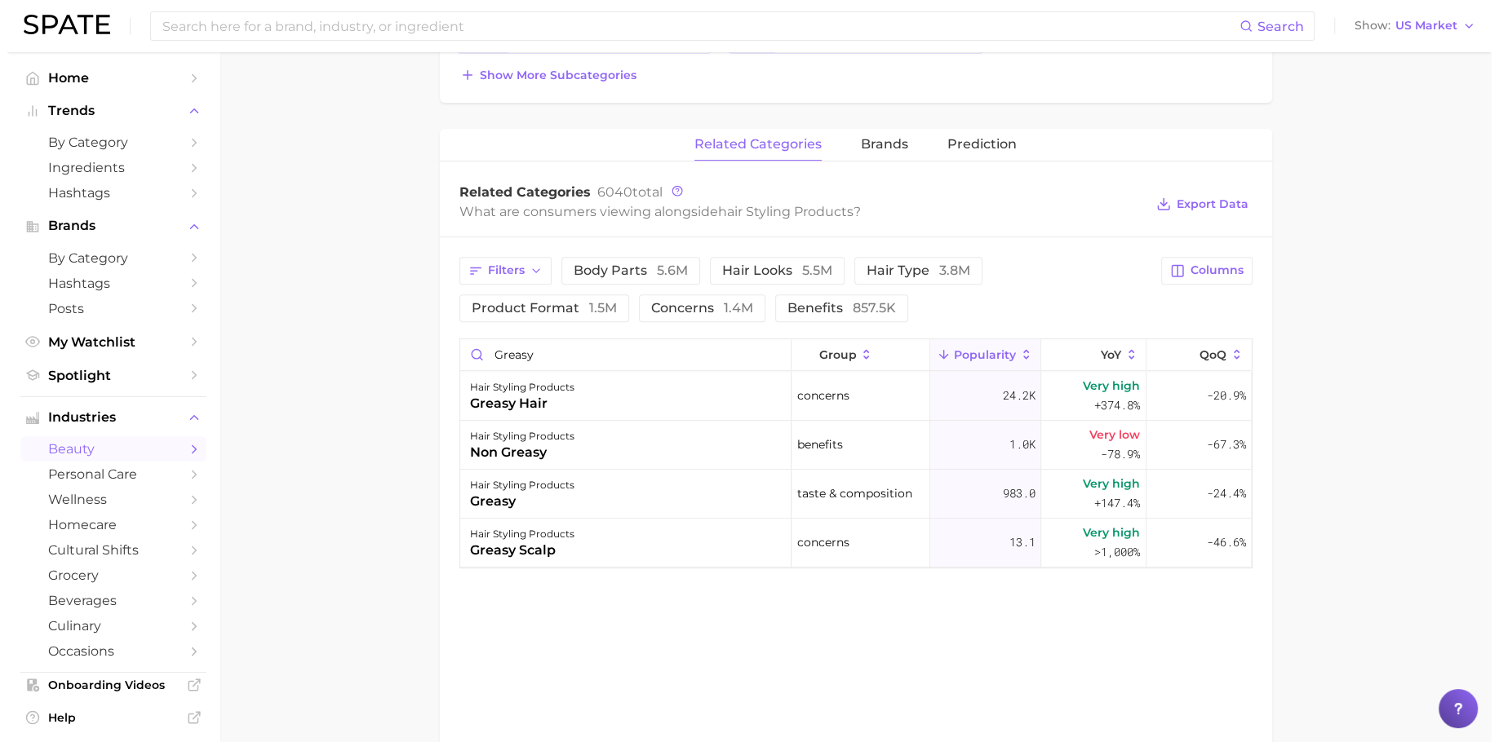
scroll to position [571, 0]
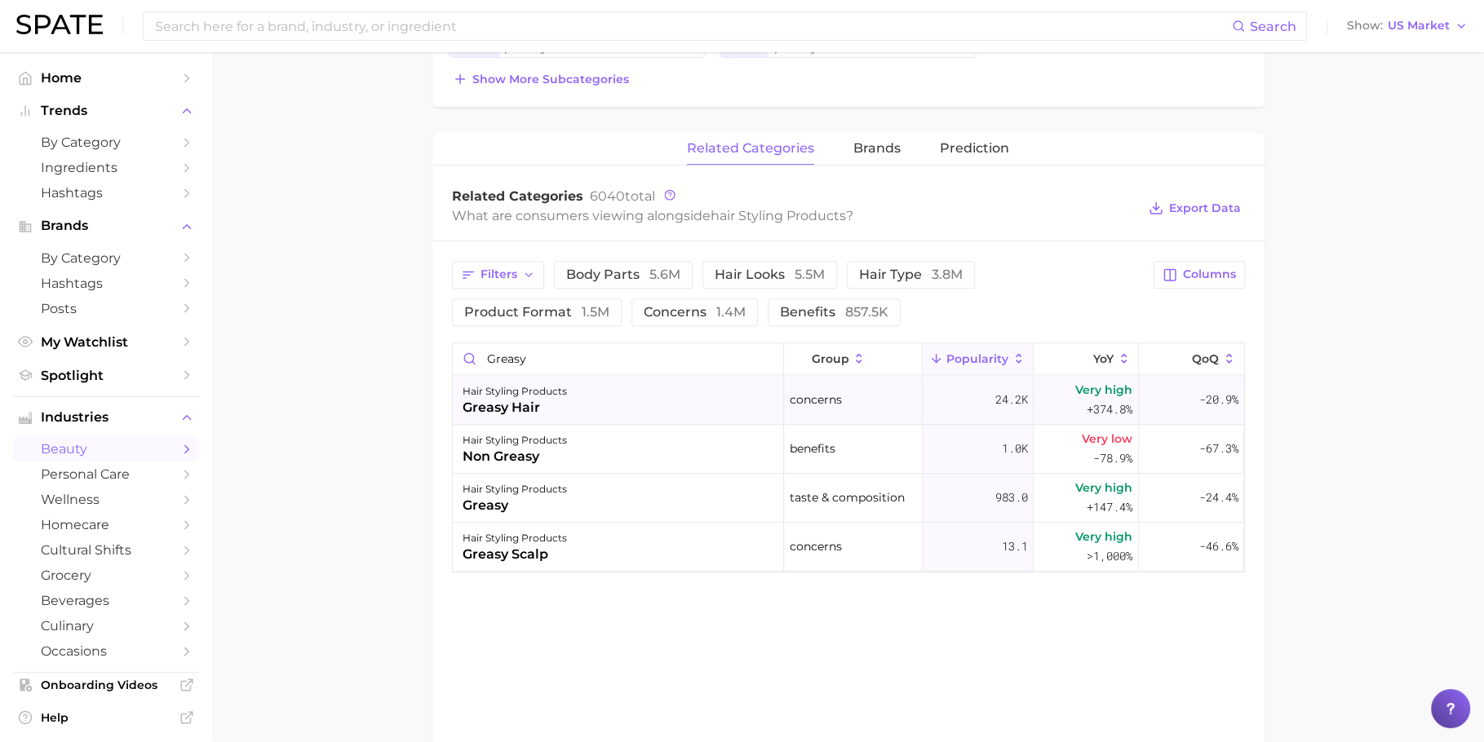
click at [673, 388] on div "hair styling products greasy hair" at bounding box center [618, 400] width 331 height 49
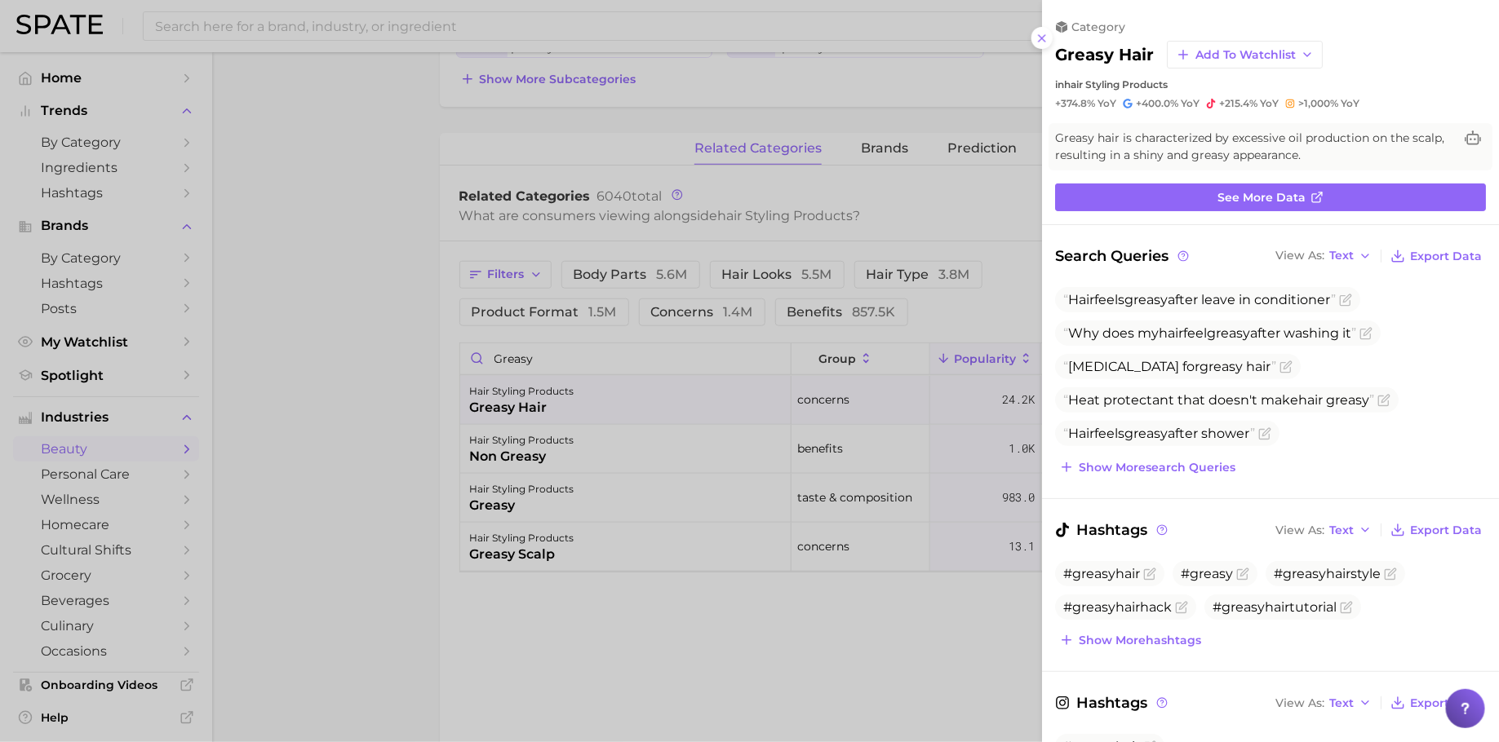
click at [671, 652] on div at bounding box center [749, 371] width 1499 height 742
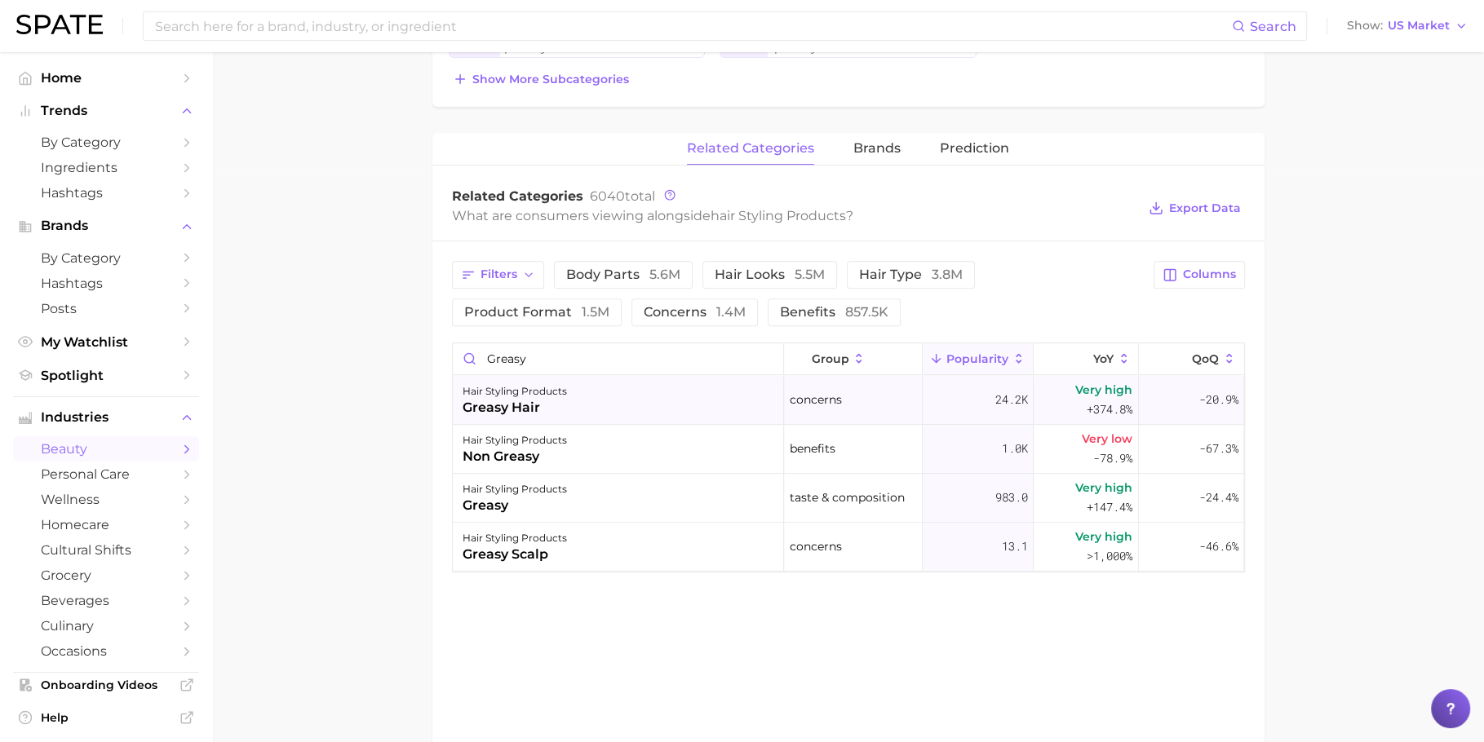
click at [687, 384] on div "hair styling products greasy hair" at bounding box center [618, 400] width 331 height 49
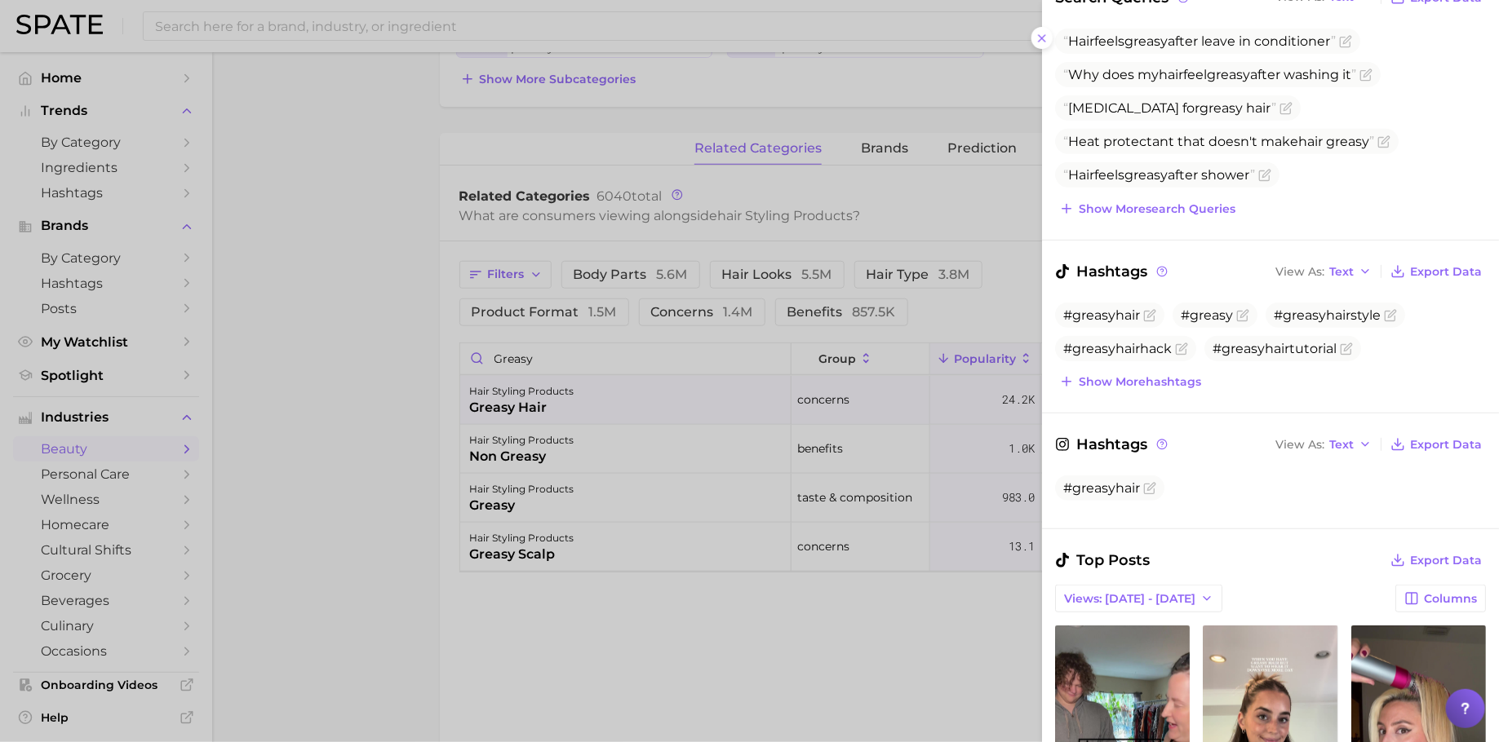
scroll to position [298, 0]
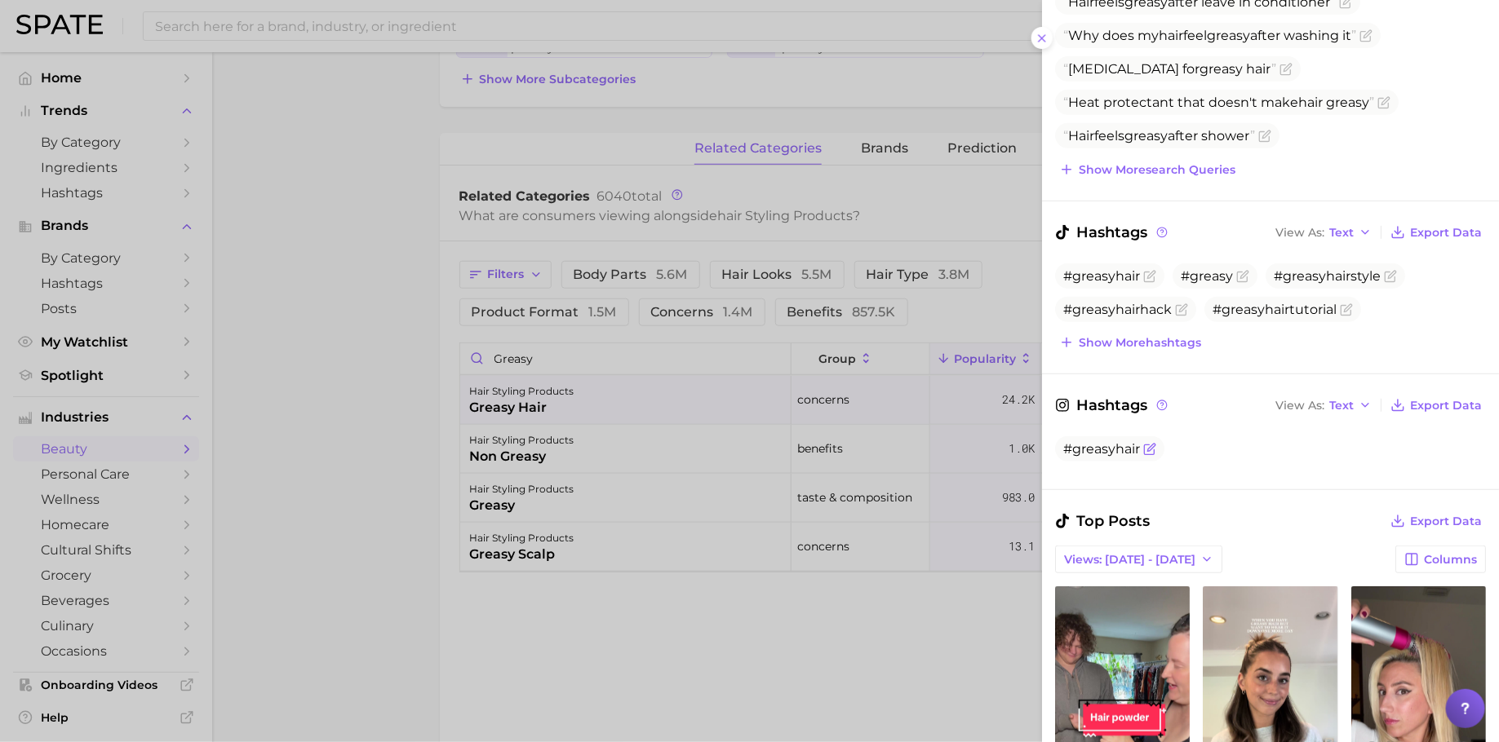
click at [1099, 441] on span "#greasyhair" at bounding box center [1101, 448] width 77 height 15
copy div "#greasyhair"
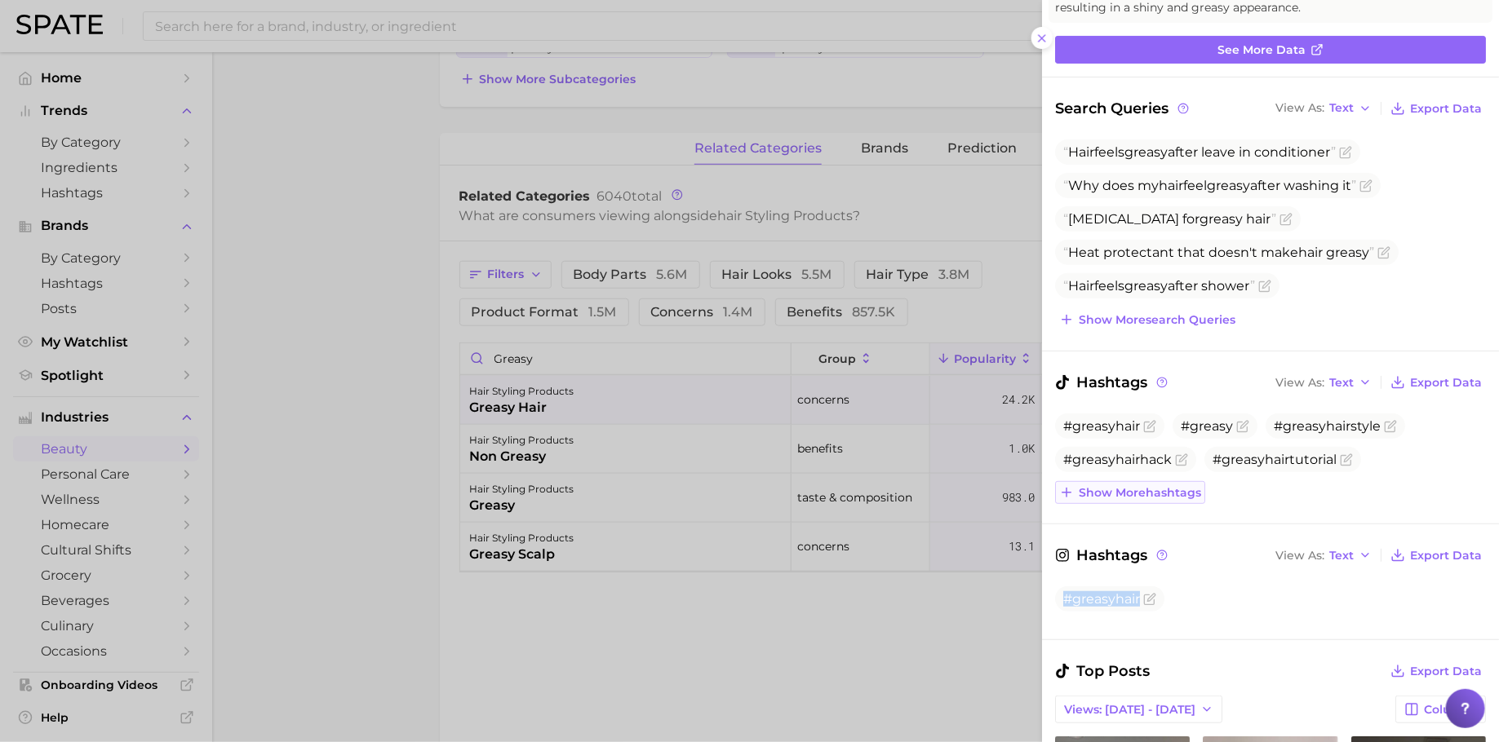
scroll to position [135, 0]
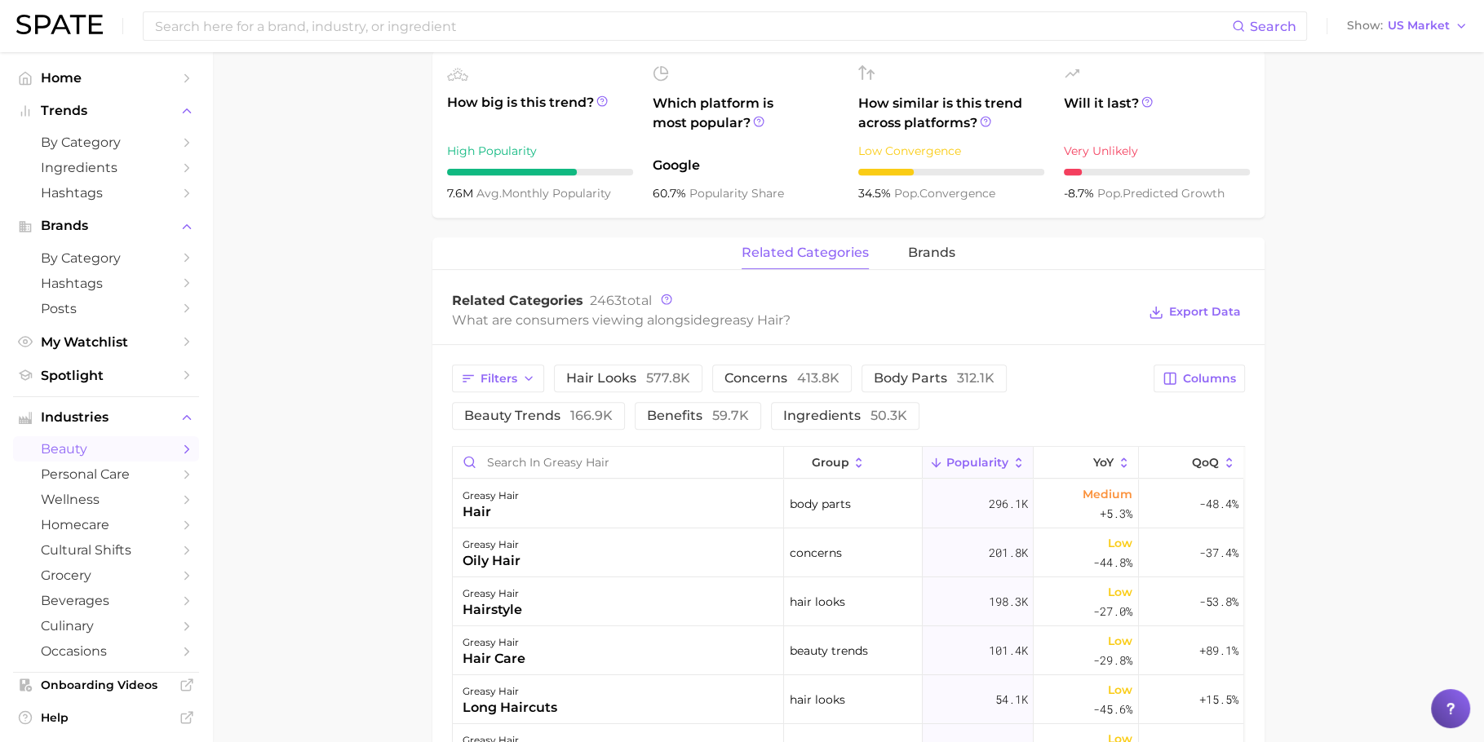
scroll to position [829, 0]
